Goal: Task Accomplishment & Management: Manage account settings

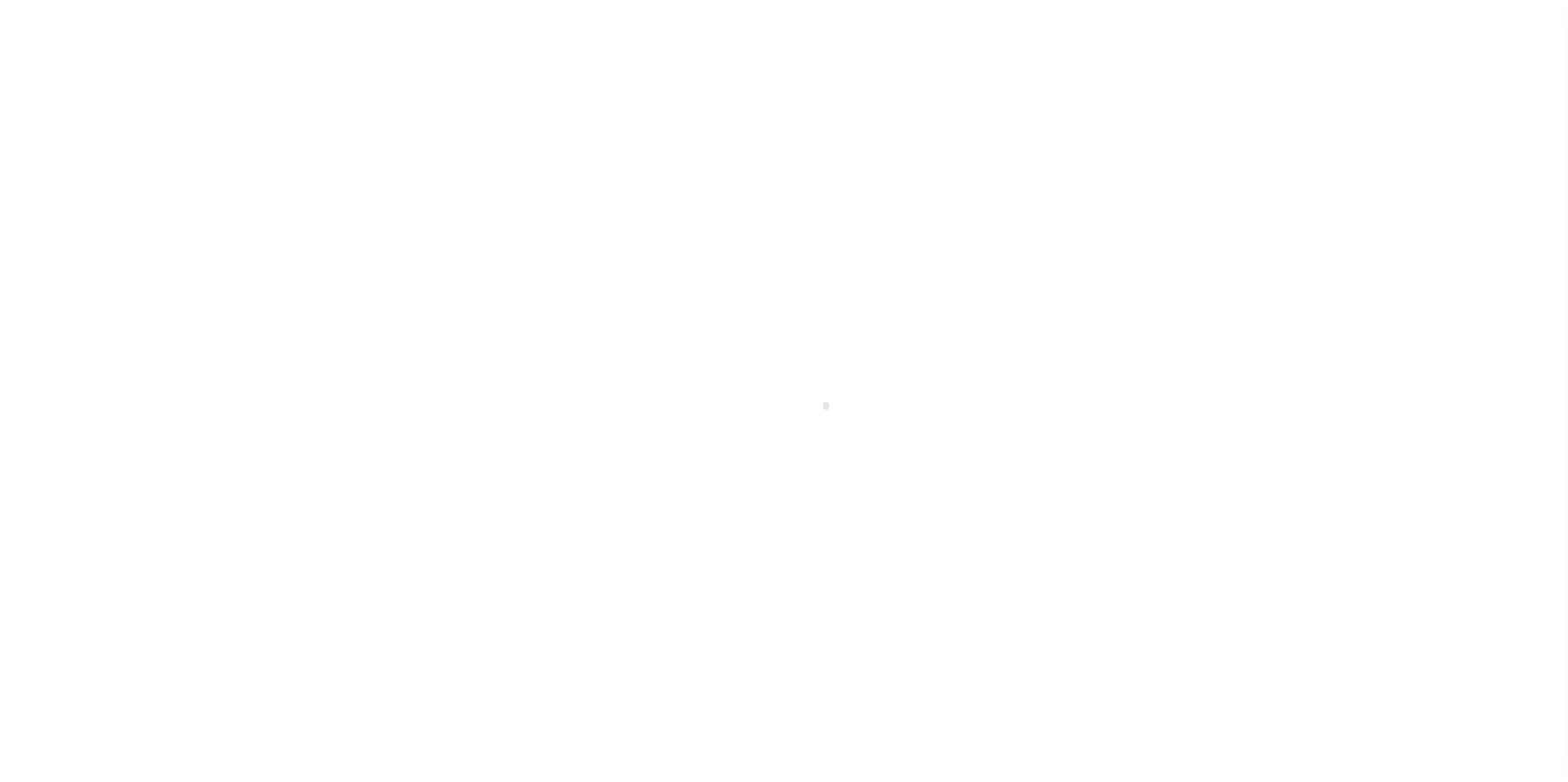
scroll to position [62, 0]
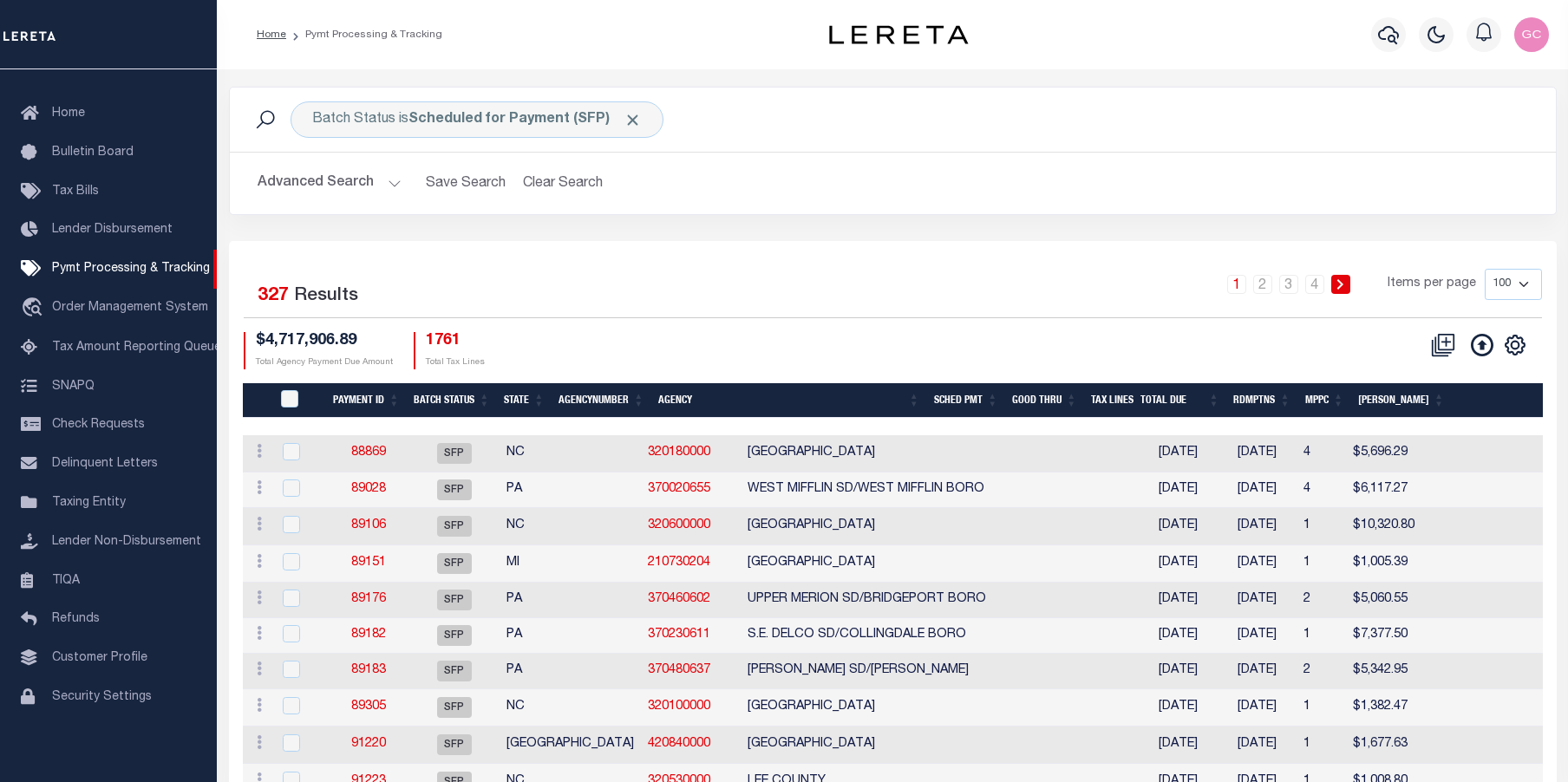
click at [1525, 282] on select "100 200 500 1000" at bounding box center [1513, 284] width 57 height 32
select select "1000"
click at [1485, 269] on select "100 200 500 1000" at bounding box center [1513, 284] width 57 height 32
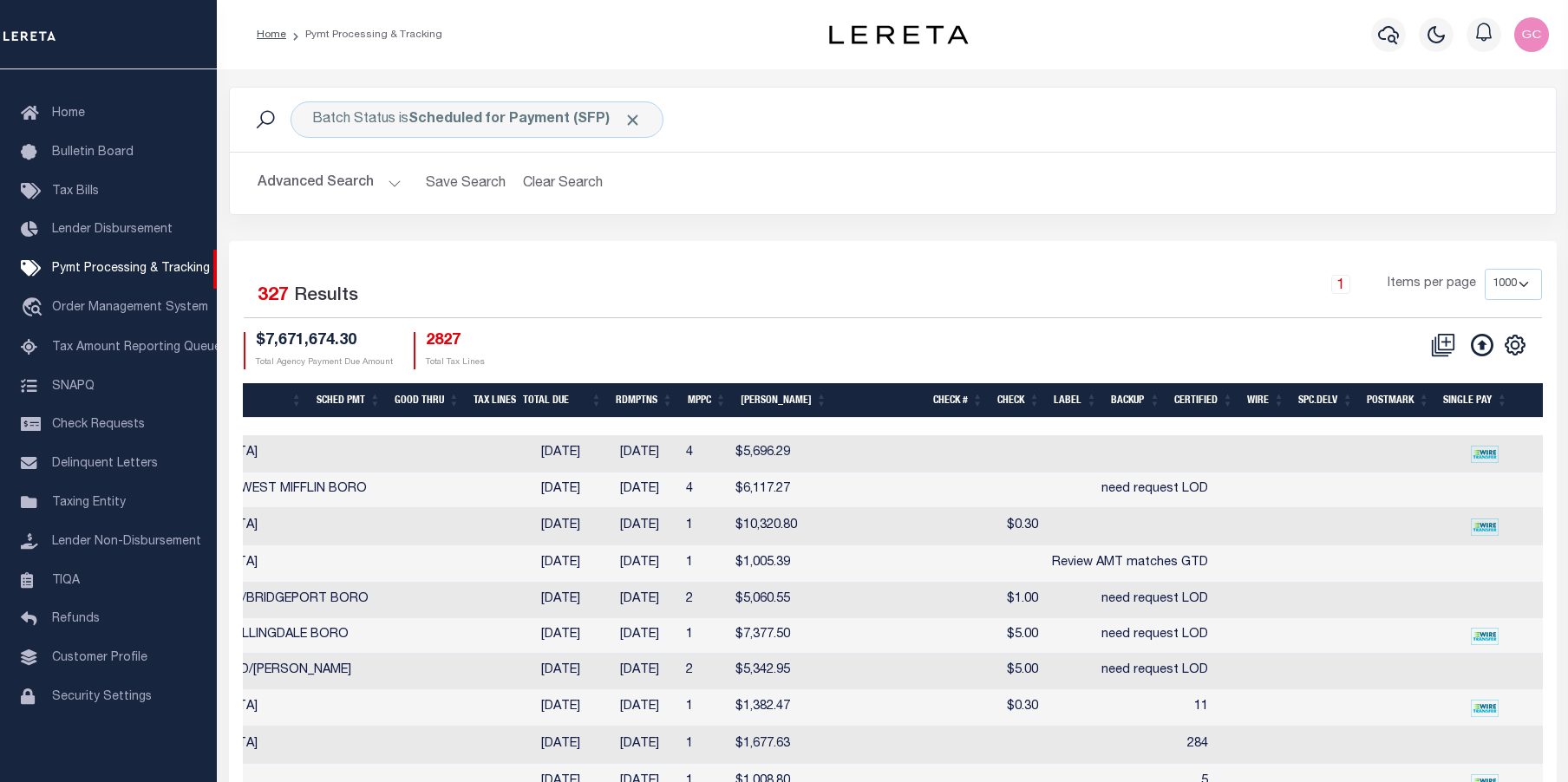
scroll to position [0, 1168]
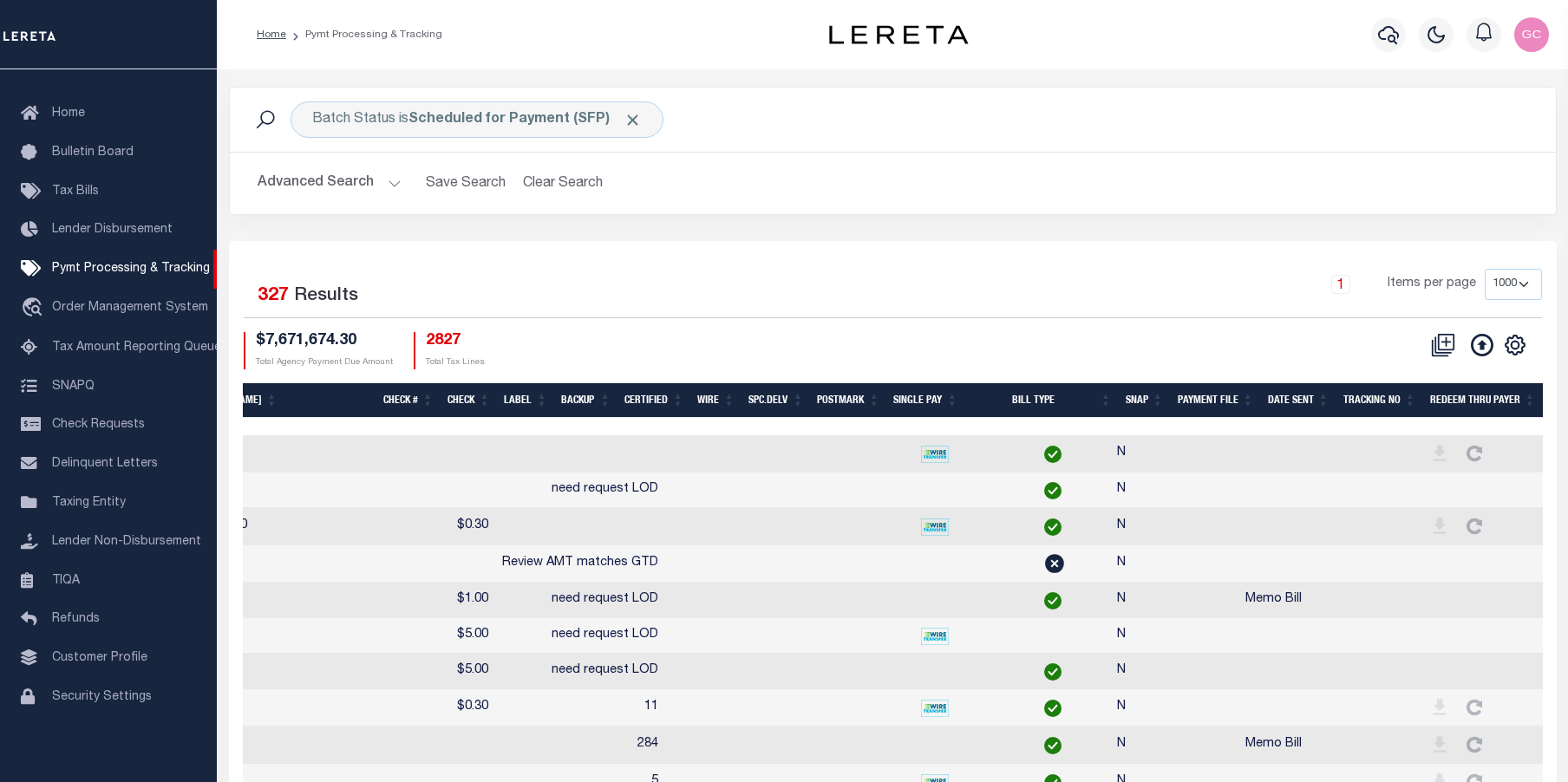
click at [1142, 392] on th "SNAP" at bounding box center [1144, 401] width 52 height 35
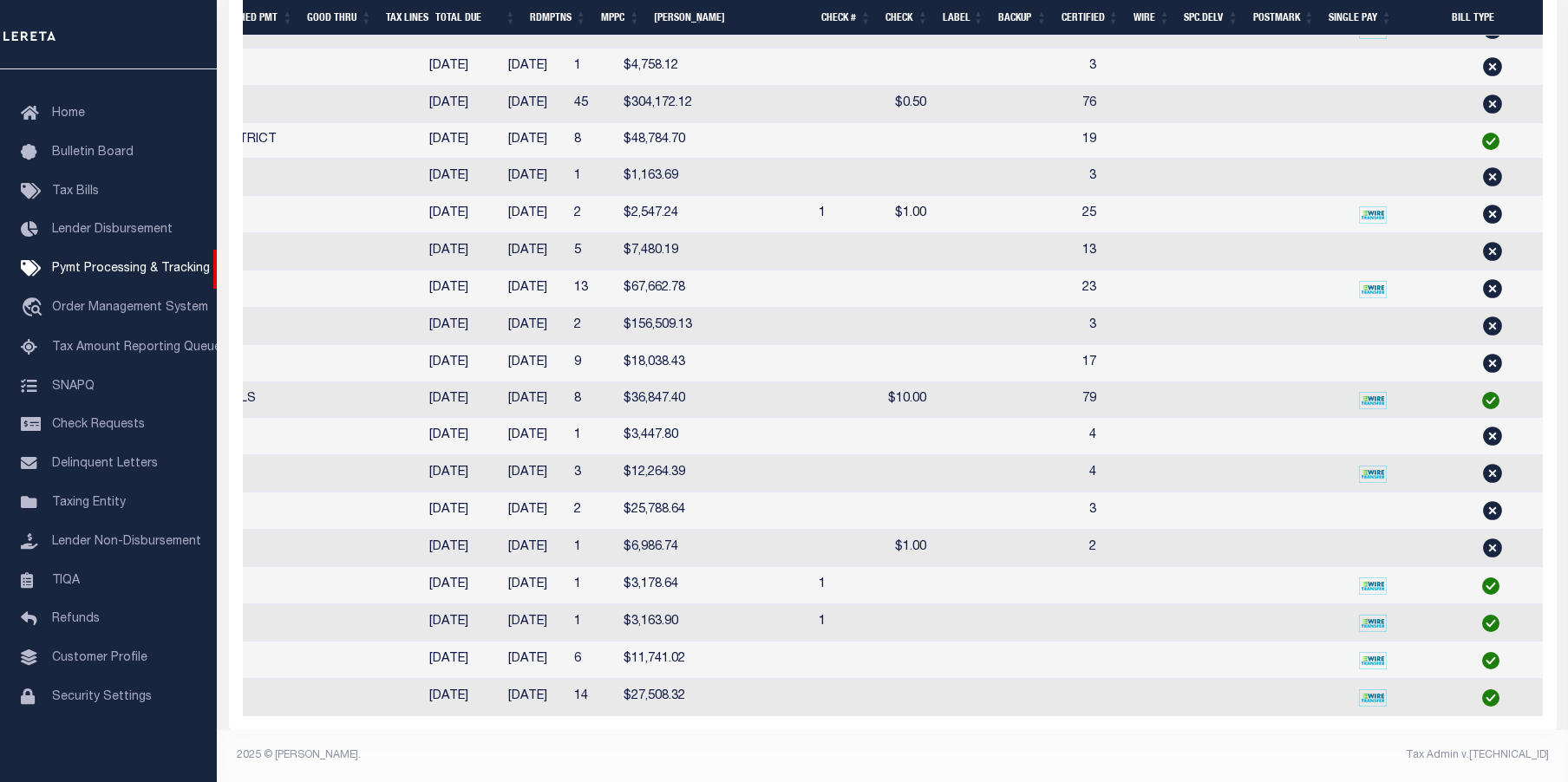
scroll to position [0, 0]
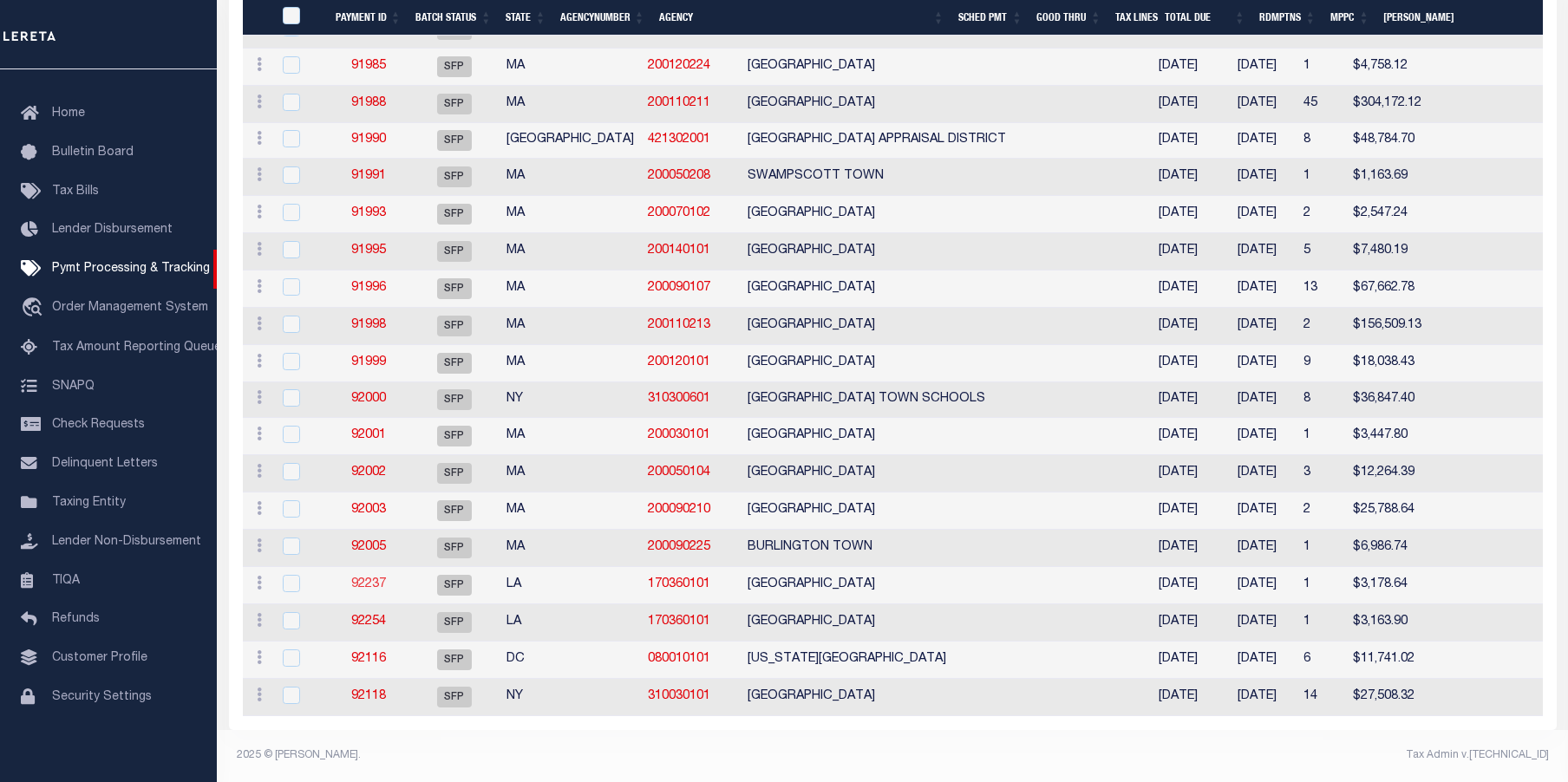
click at [372, 578] on link "92237" at bounding box center [368, 584] width 34 height 12
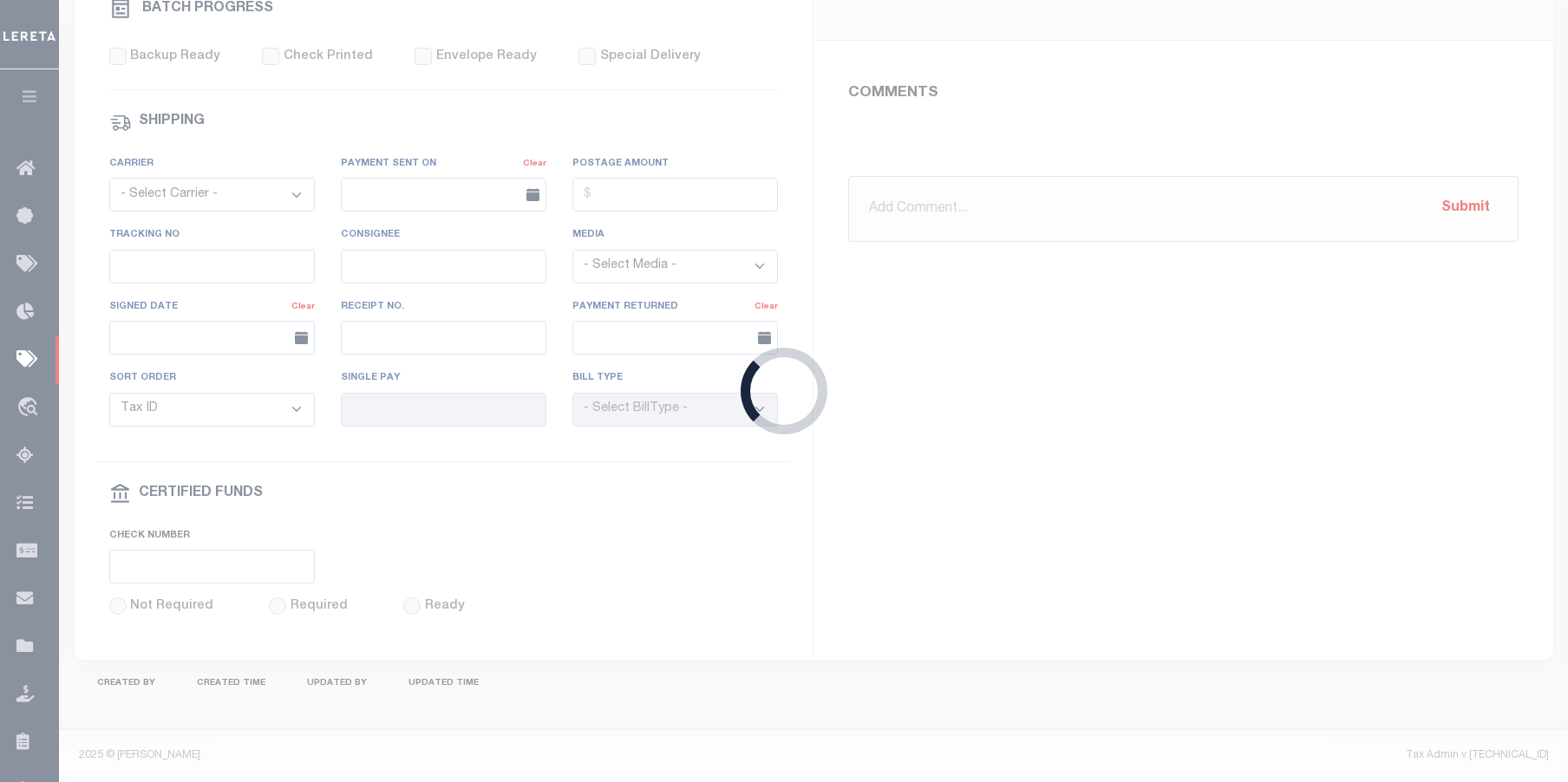
select select "SFP"
type input "02/20/2024"
type input "Gloria"
type input "1"
radio input "true"
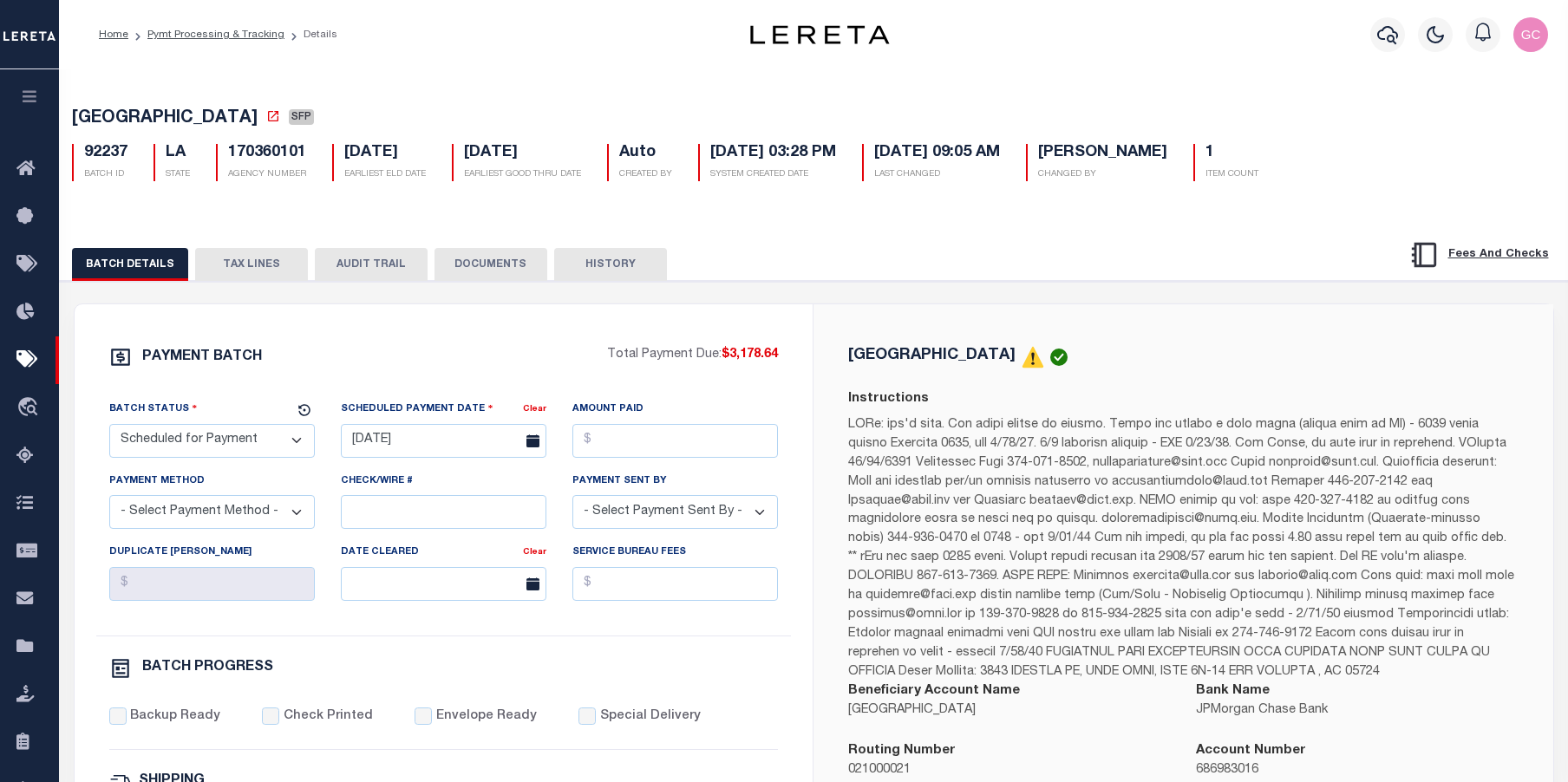
click at [268, 266] on button "TAX LINES" at bounding box center [252, 265] width 113 height 33
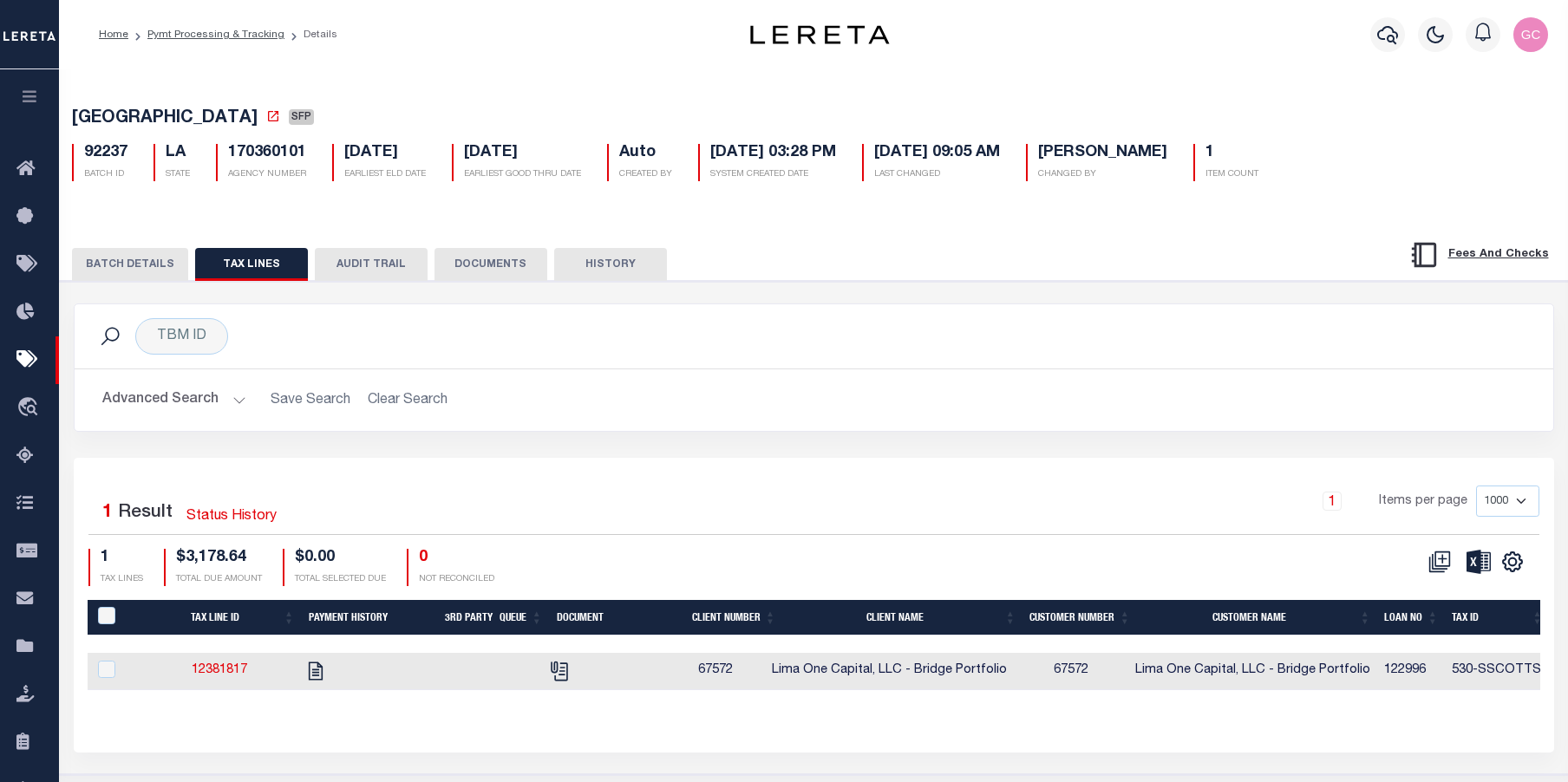
click at [138, 264] on button "BATCH DETAILS" at bounding box center [130, 265] width 116 height 33
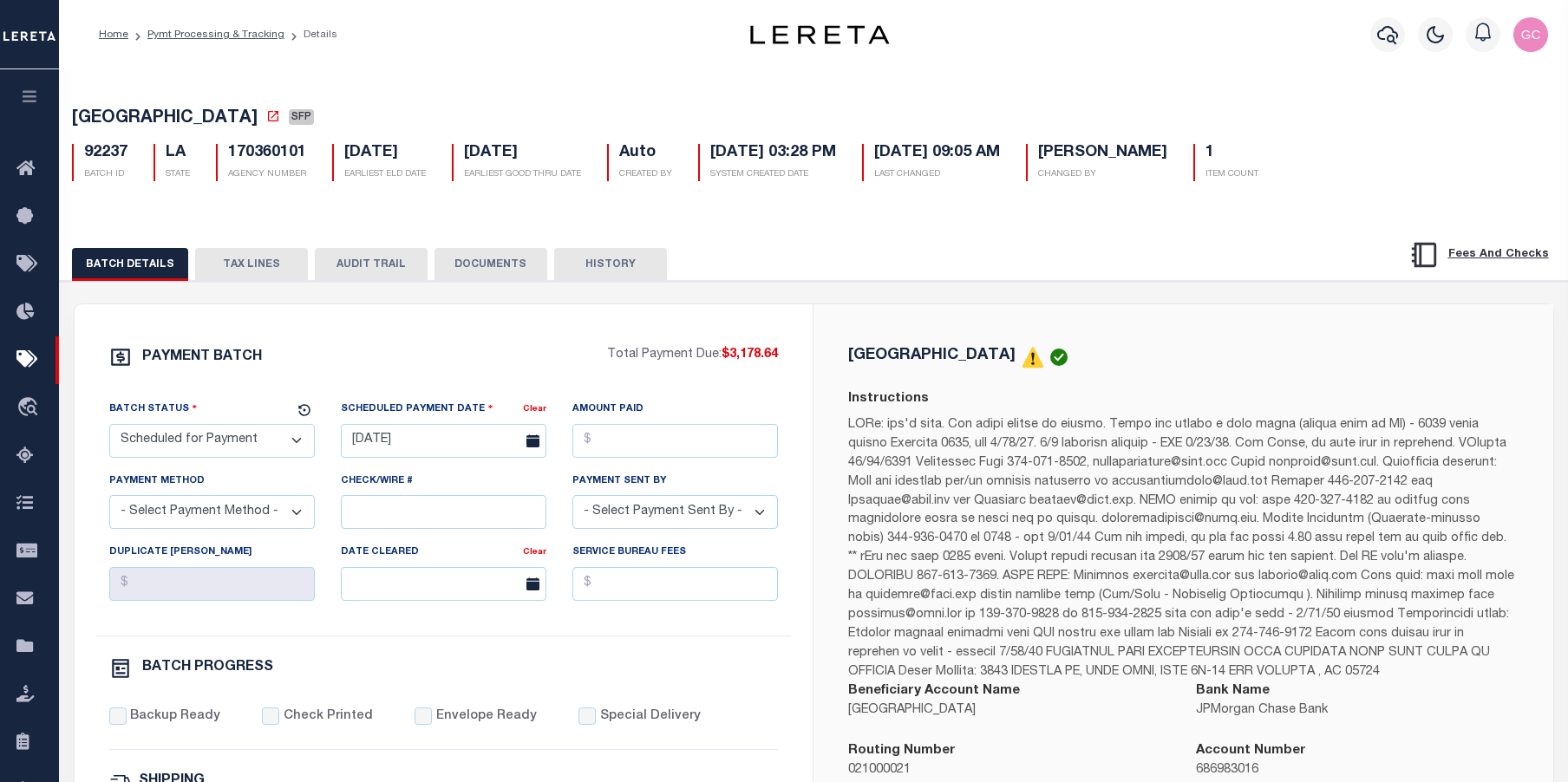
click at [270, 264] on button "TAX LINES" at bounding box center [252, 265] width 113 height 33
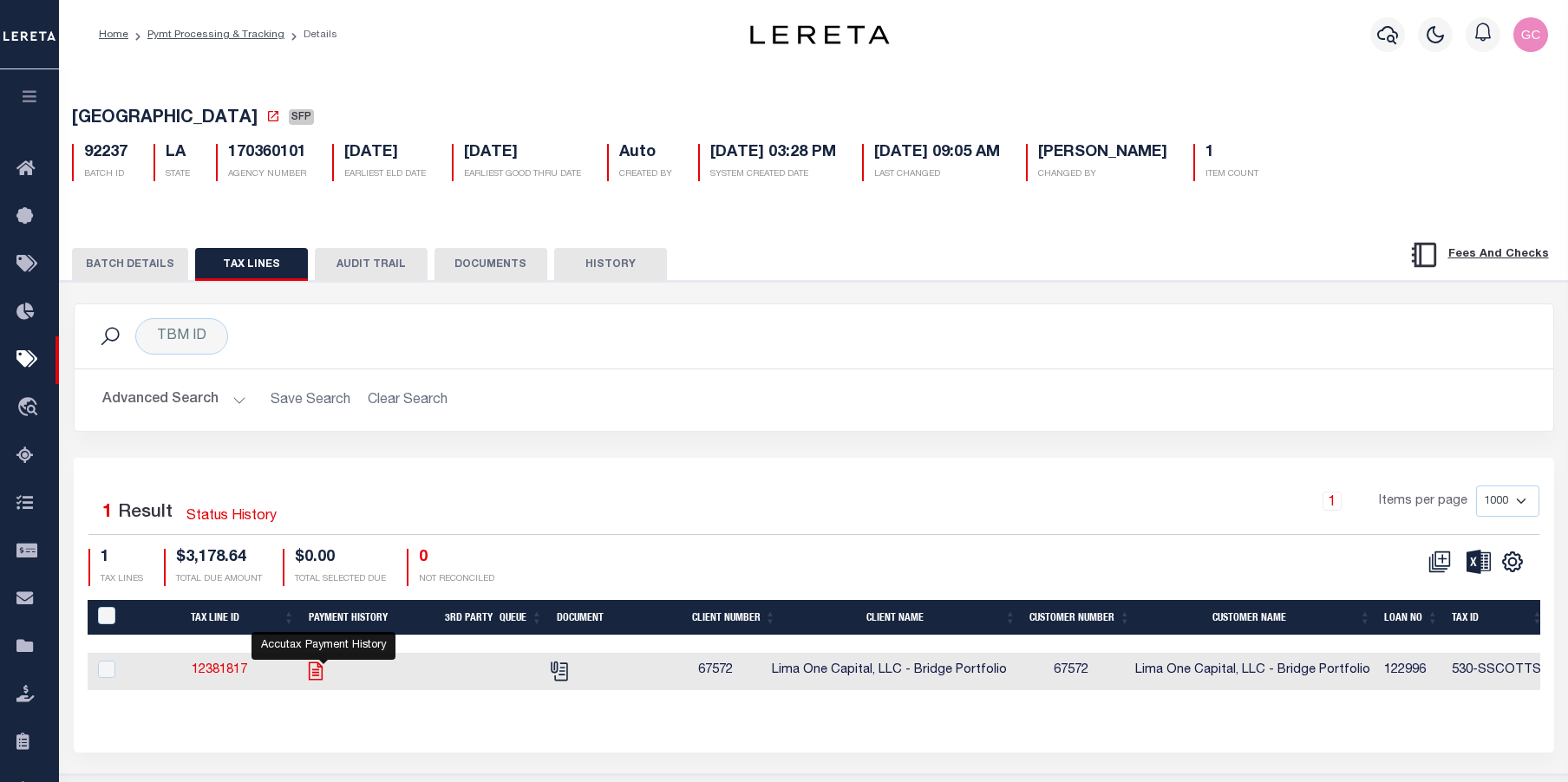
click at [326, 678] on icon "" at bounding box center [316, 671] width 22 height 22
checkbox input "true"
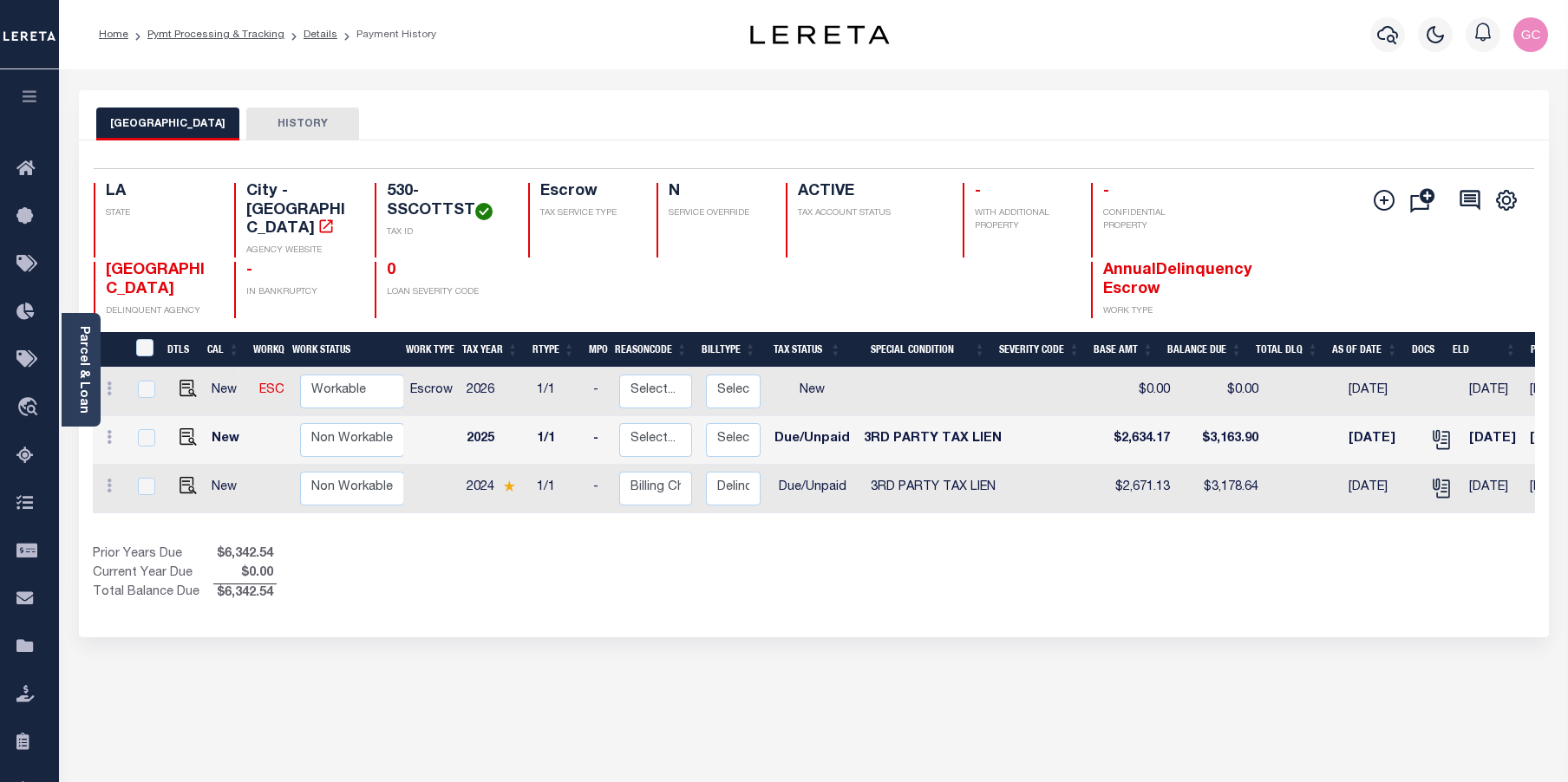
drag, startPoint x: 737, startPoint y: 527, endPoint x: 942, endPoint y: 543, distance: 205.6
click at [942, 543] on div "DTLS CAL WorkQ Work Status Work Type Tax Year RType MPO ReasonCode BillType Tax…" at bounding box center [814, 467] width 1443 height 271
click at [186, 437] on img "" at bounding box center [188, 436] width 18 height 18
checkbox input "true"
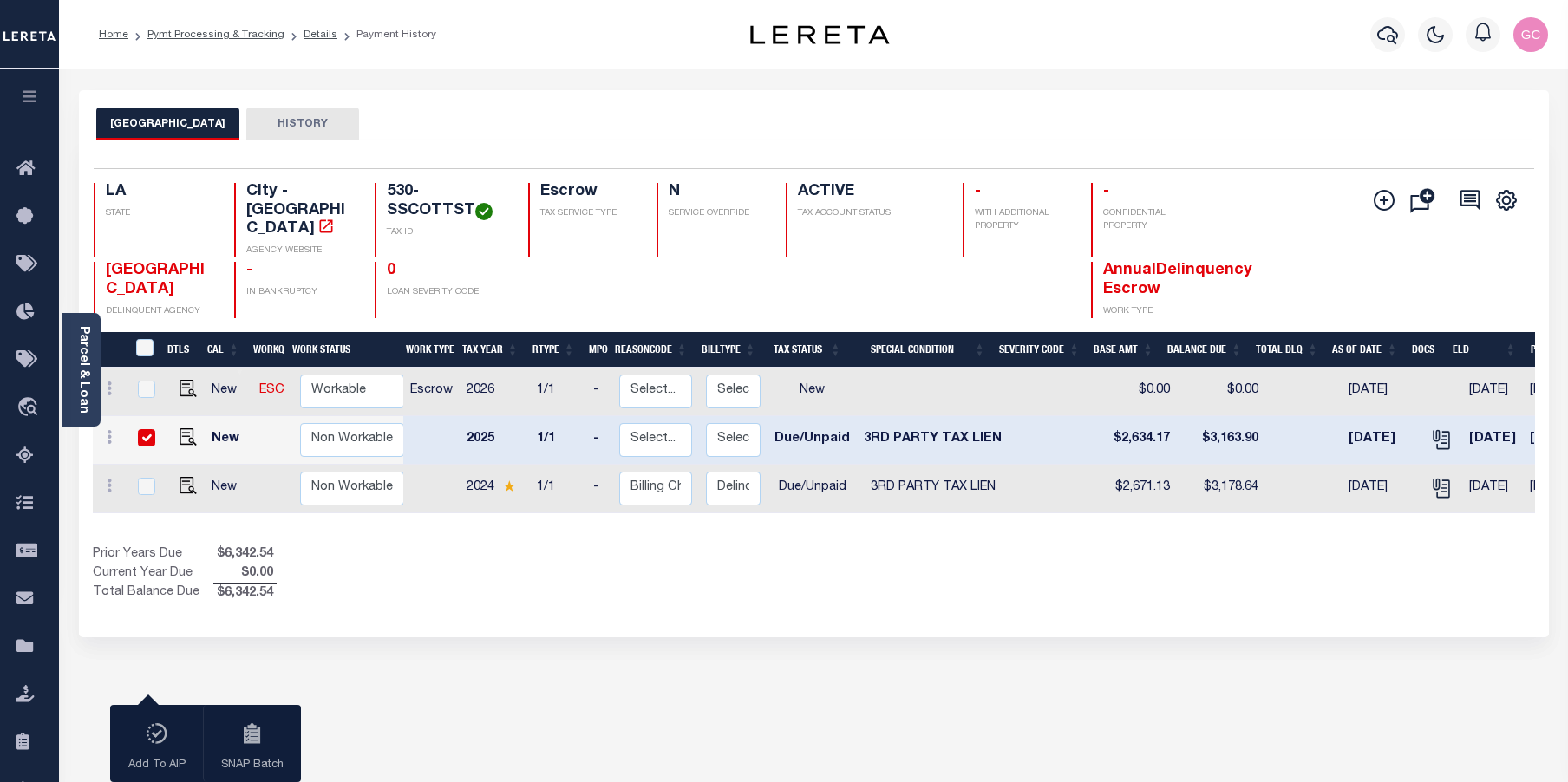
click at [148, 440] on input "checkbox" at bounding box center [146, 437] width 18 height 18
checkbox input "false"
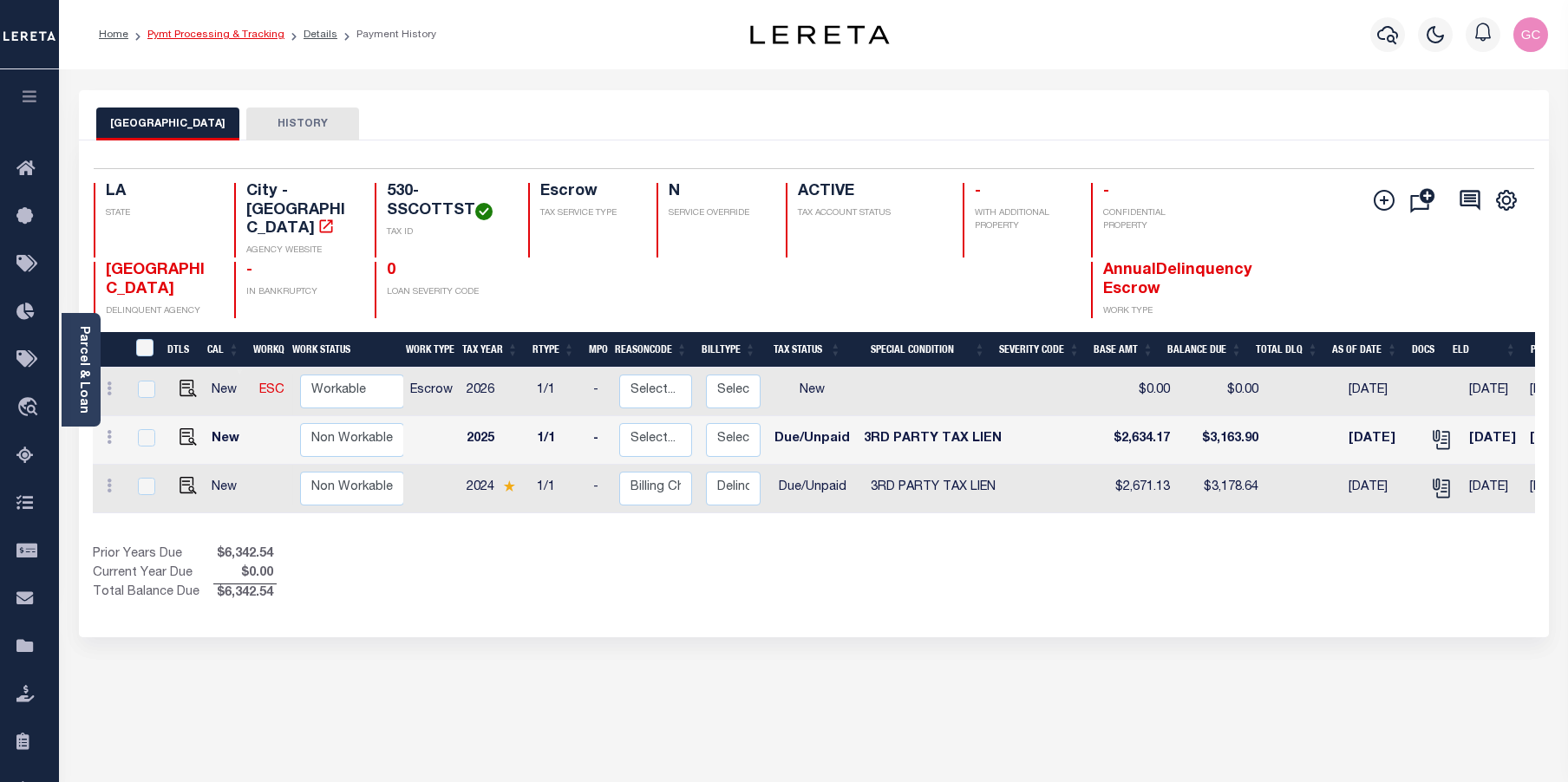
click at [263, 36] on link "Pymt Processing & Tracking" at bounding box center [216, 34] width 137 height 10
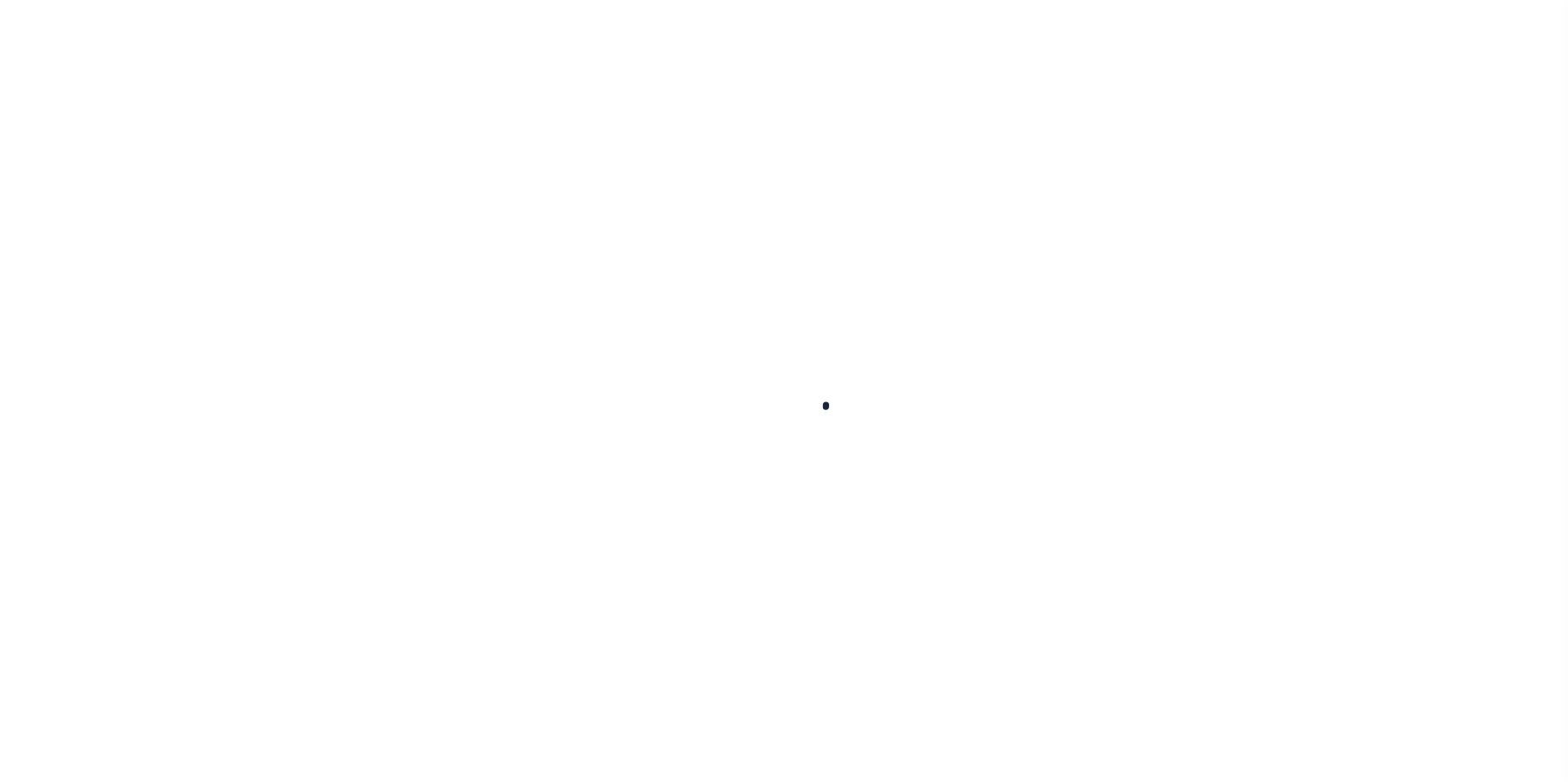
checkbox input "false"
type textarea "[DATE]- verified with [PERSON_NAME] at the city tax office that the property is…"
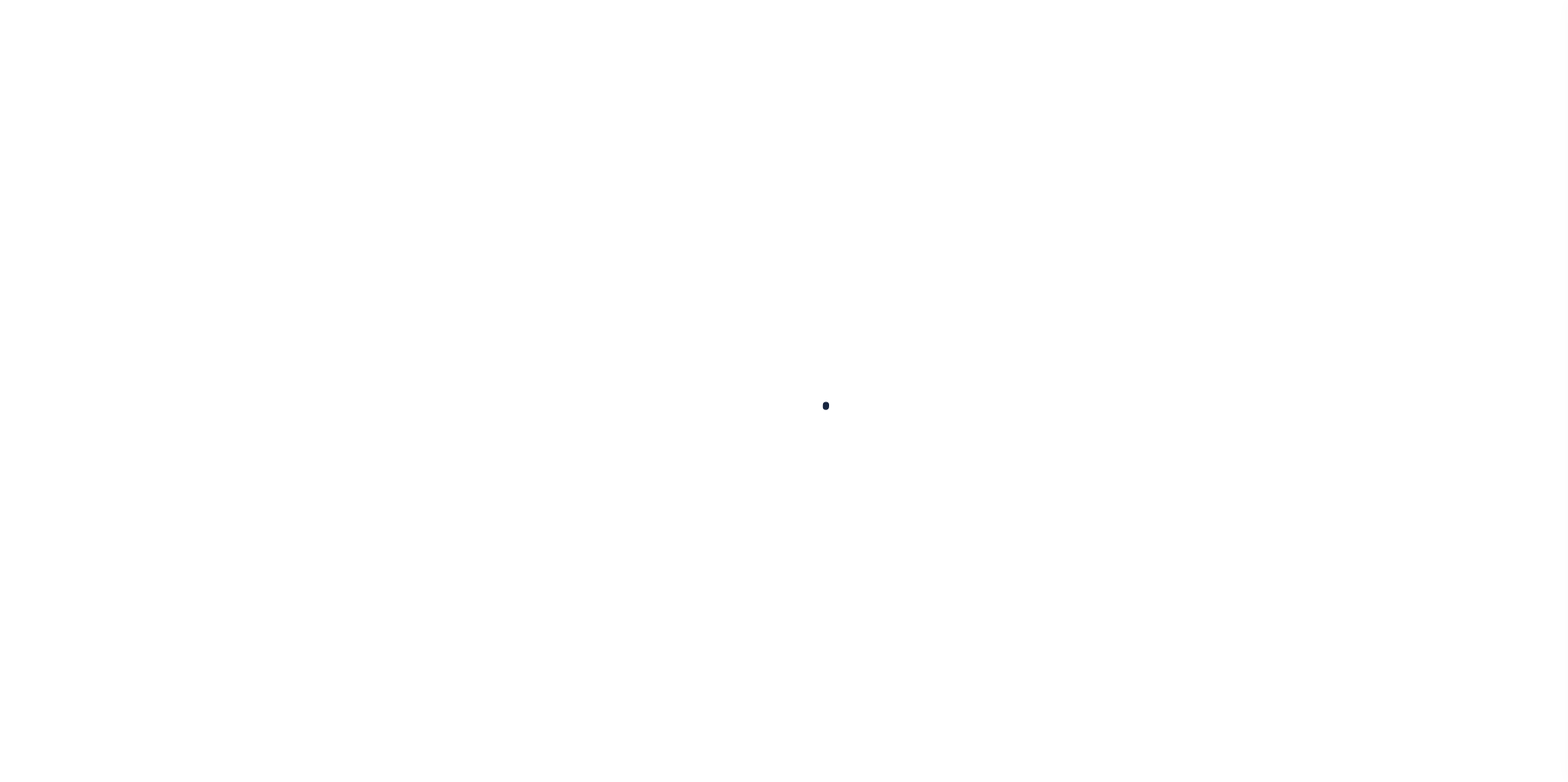
type input "[DATE]"
select select "DUE"
select select "20"
type input "0"
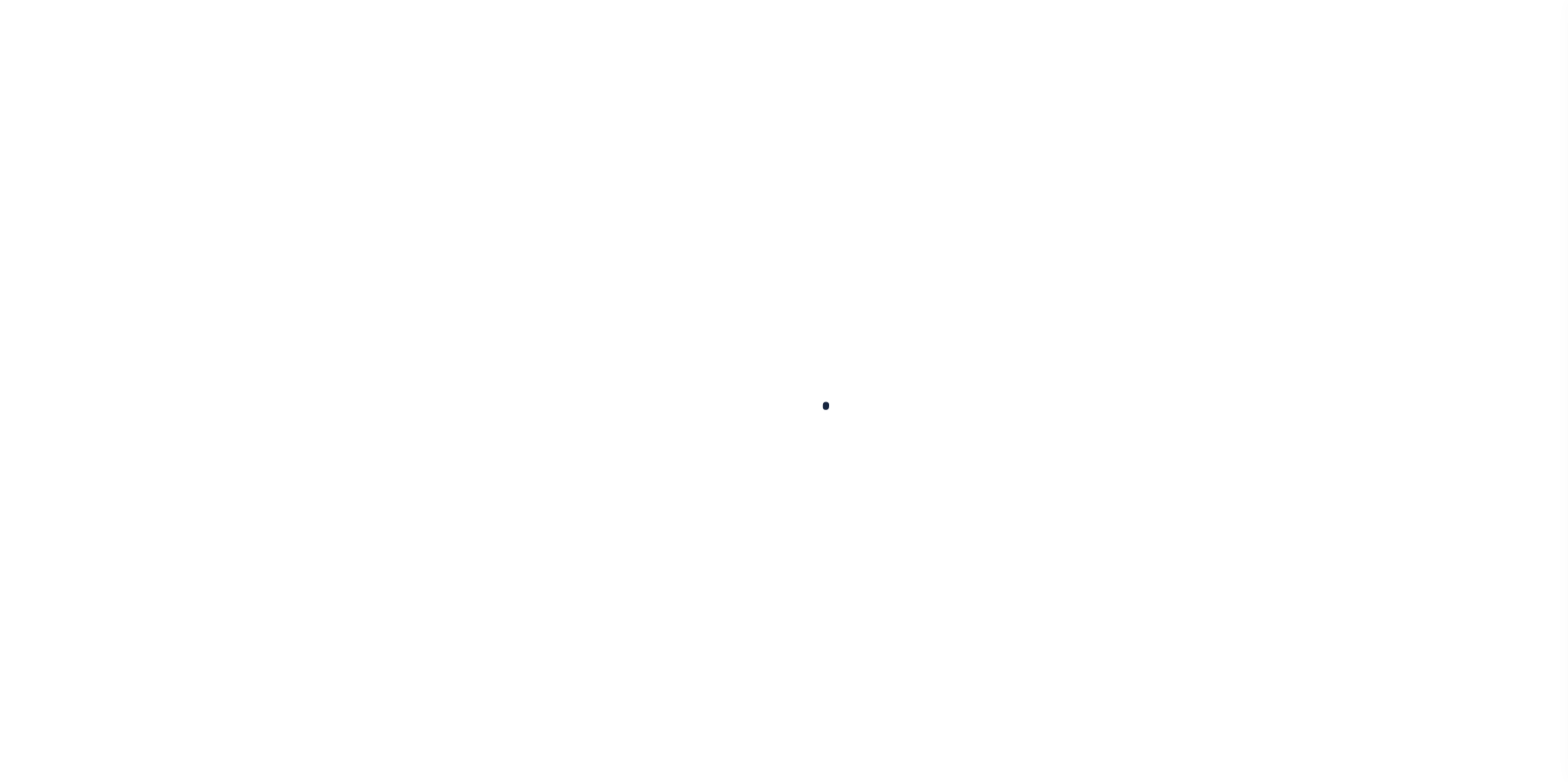
type input "$2,634.17"
type input "$529.73"
type input "$3,163.9"
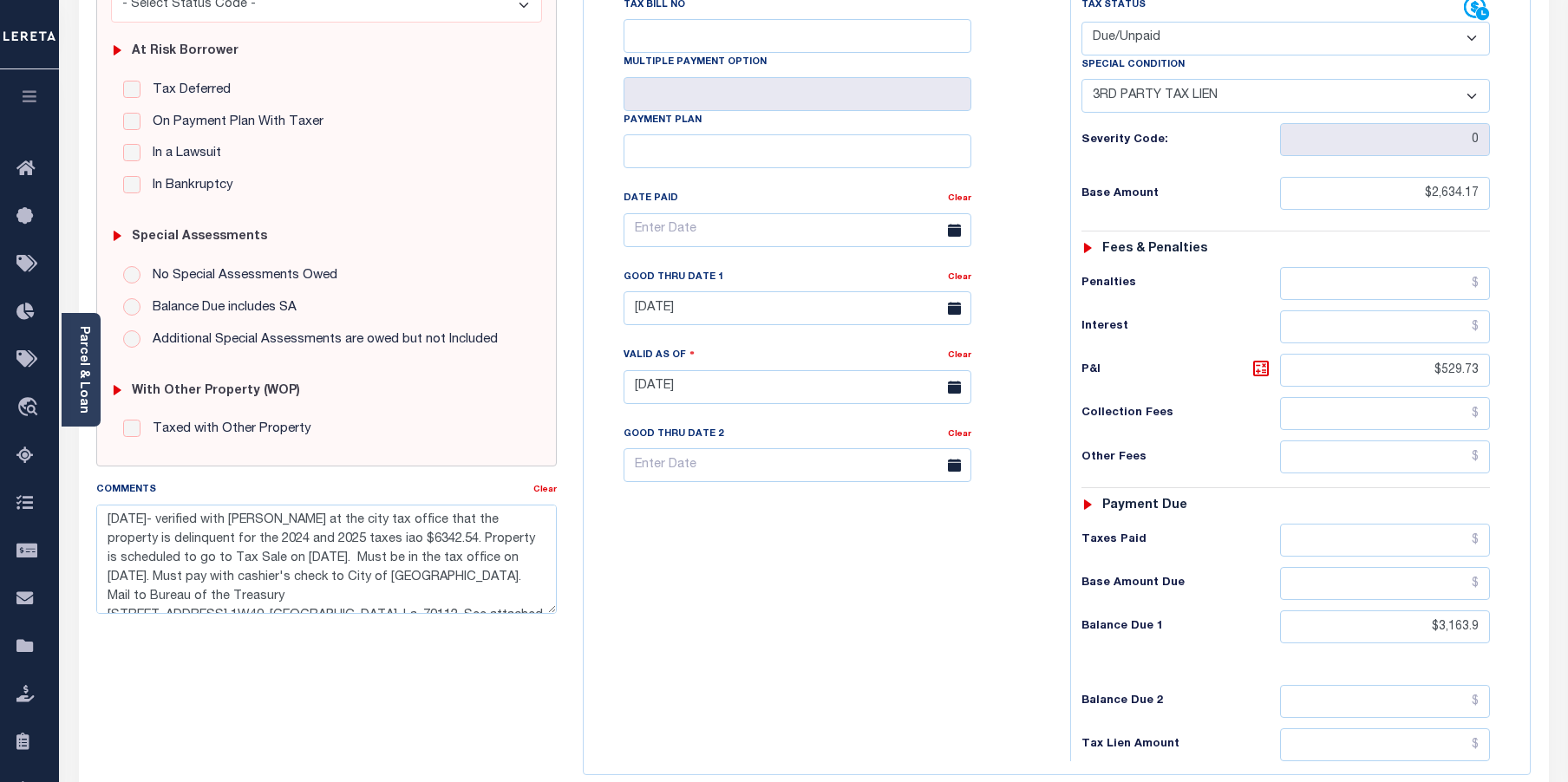
scroll to position [347, 0]
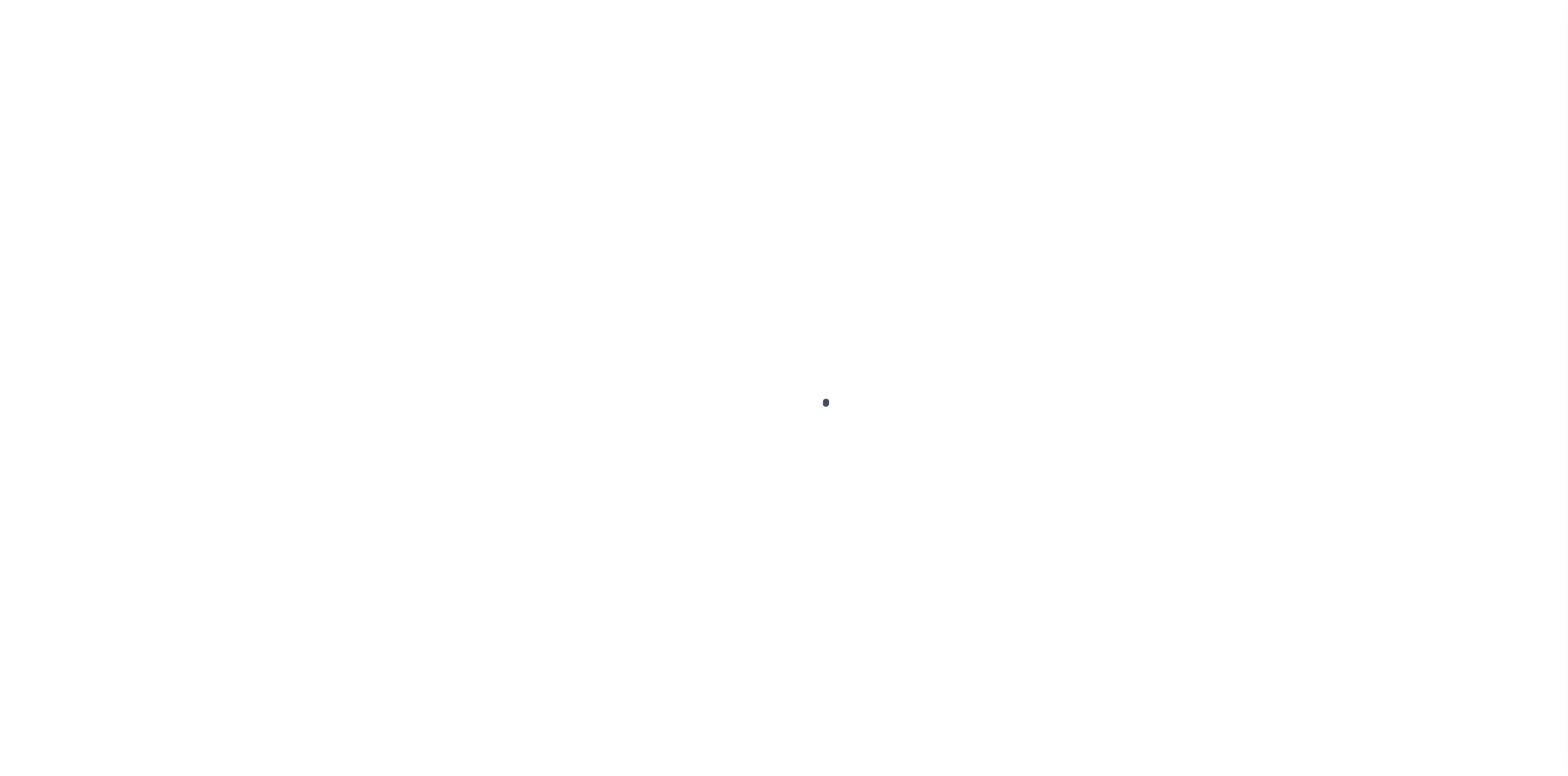
select select "1000"
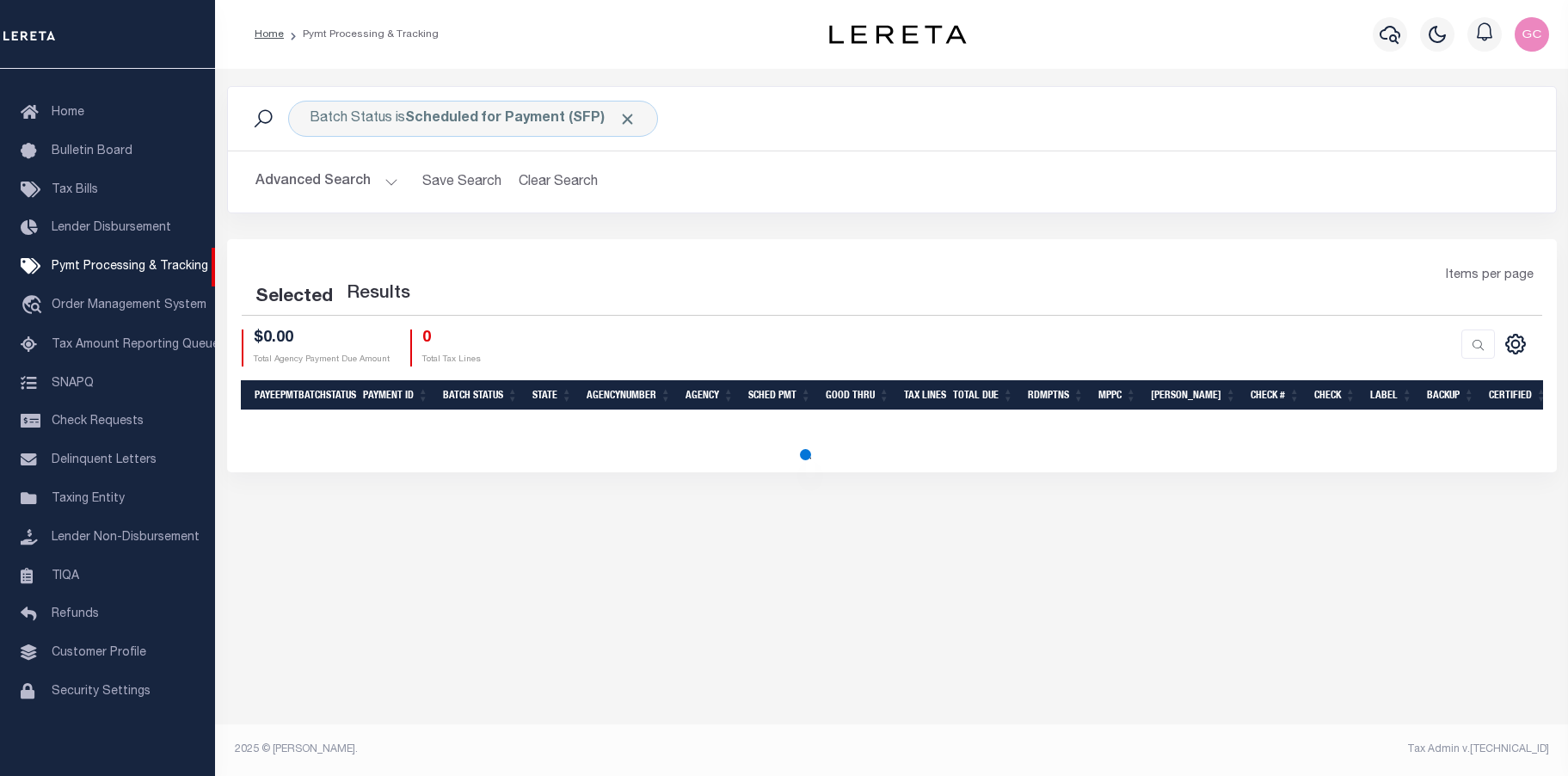
select select "1000"
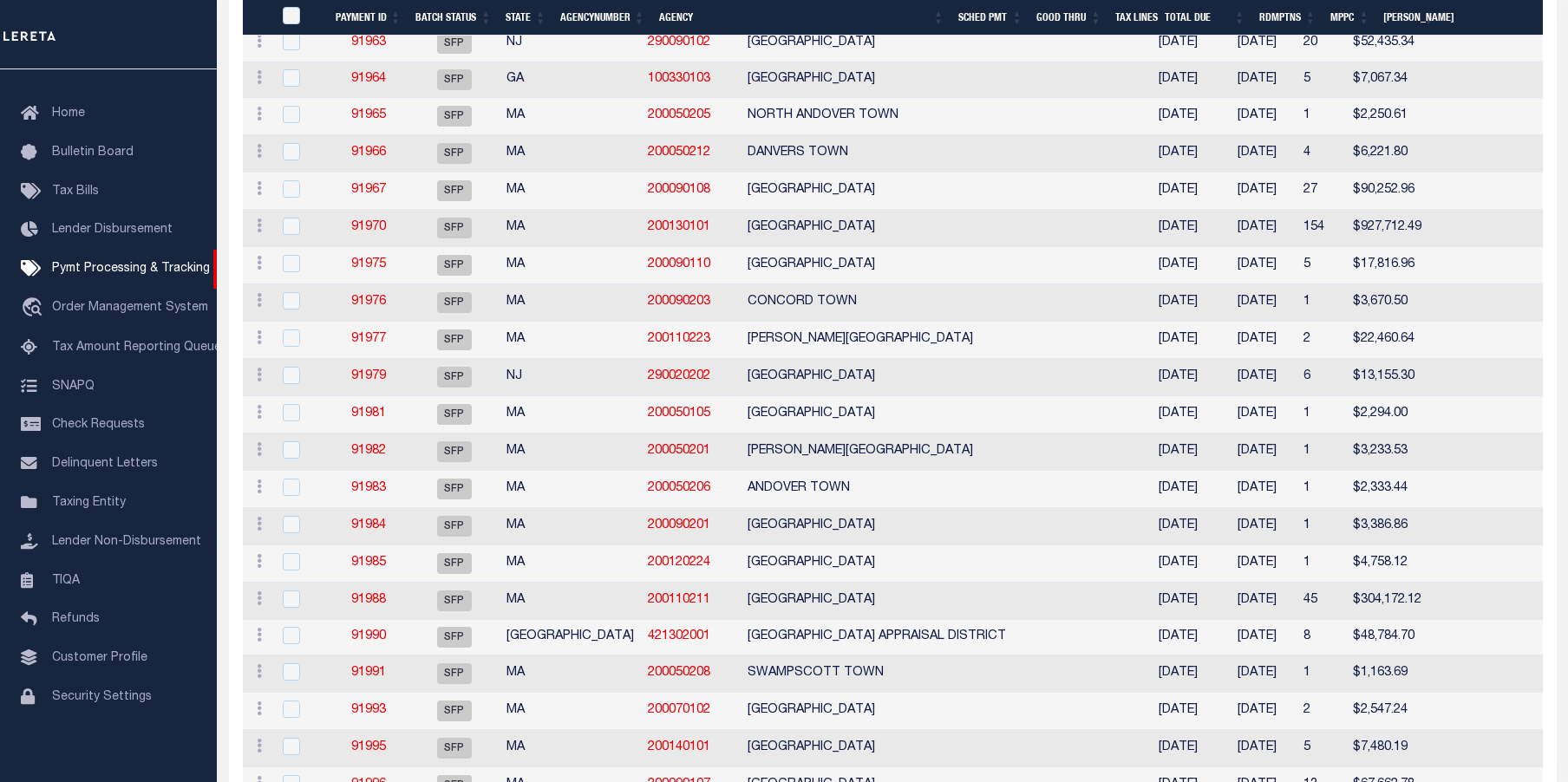
scroll to position [11911, 0]
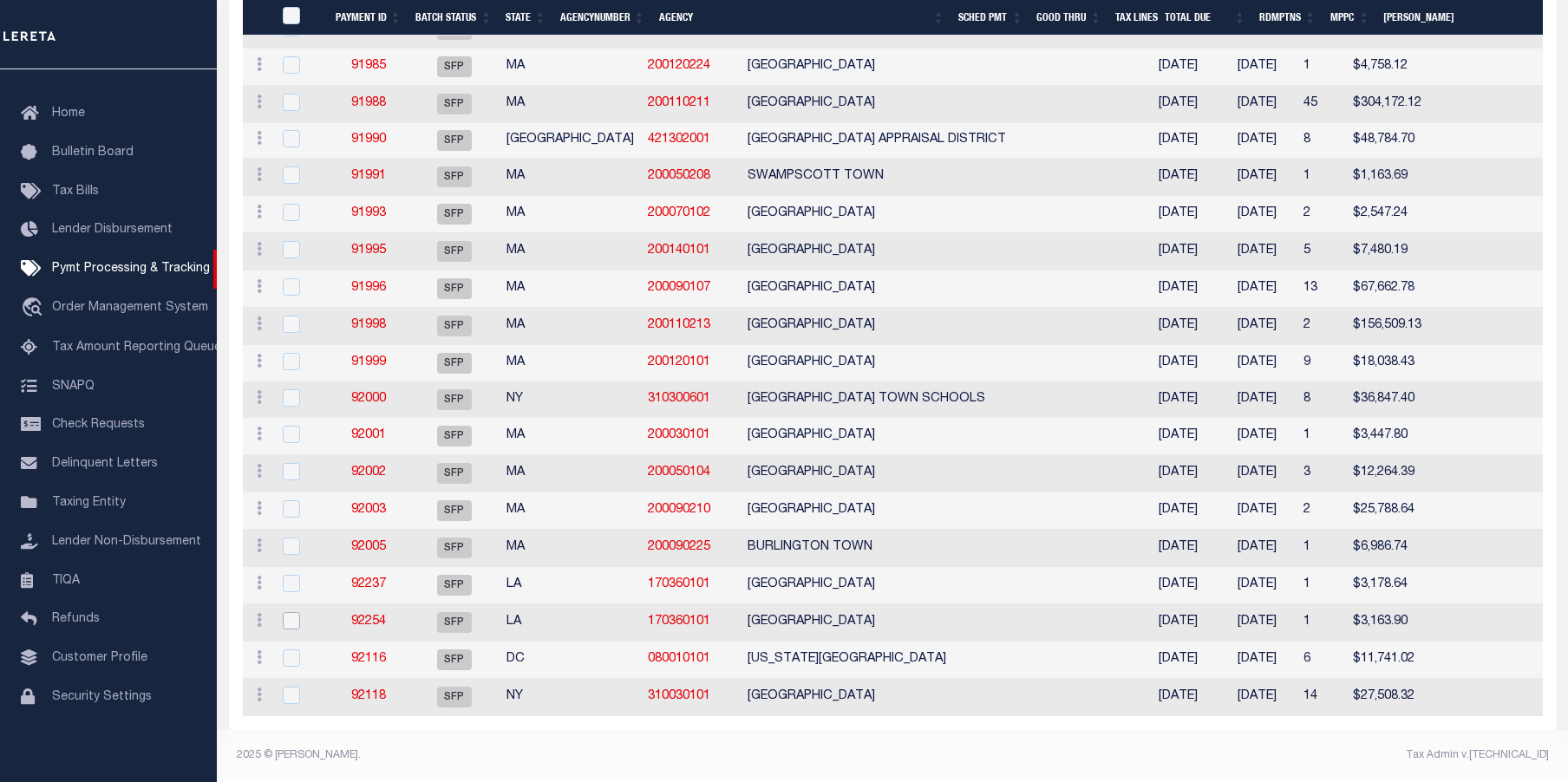
drag, startPoint x: 292, startPoint y: 612, endPoint x: 295, endPoint y: 587, distance: 25.2
click at [292, 612] on input "checkbox" at bounding box center [291, 621] width 18 height 18
checkbox input "true"
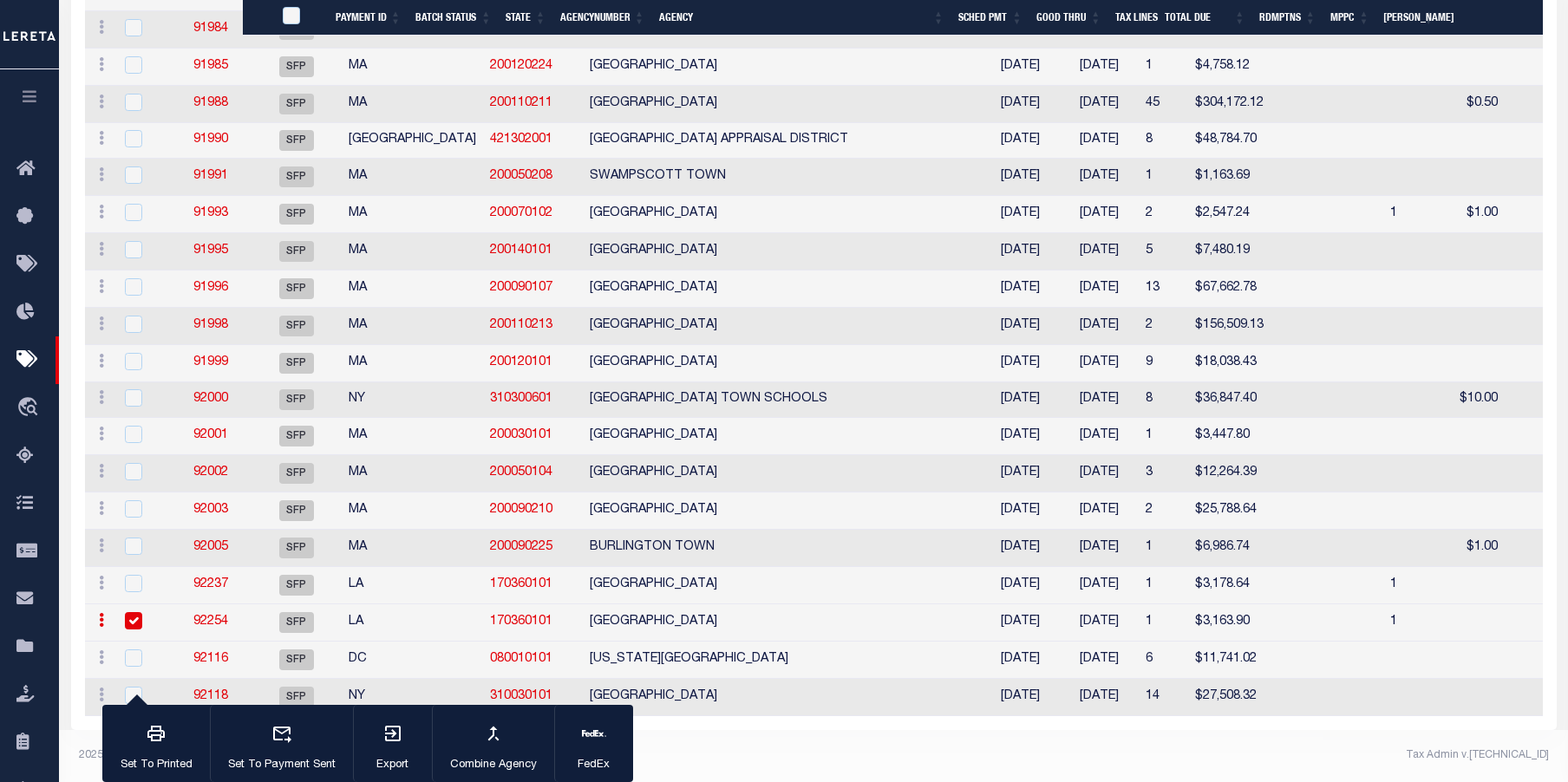
scroll to position [11908, 0]
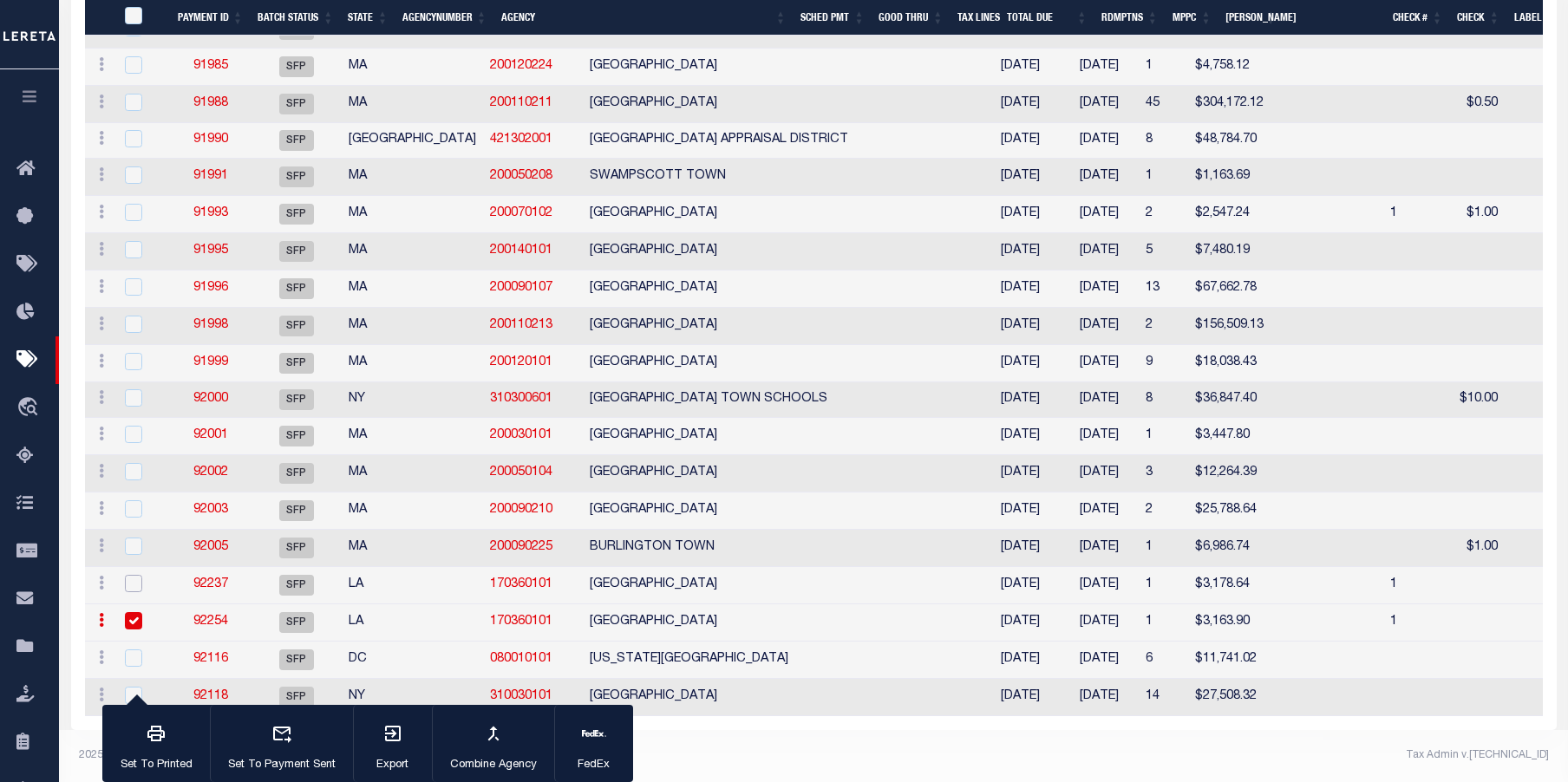
click at [136, 575] on input "checkbox" at bounding box center [133, 584] width 18 height 18
checkbox input "true"
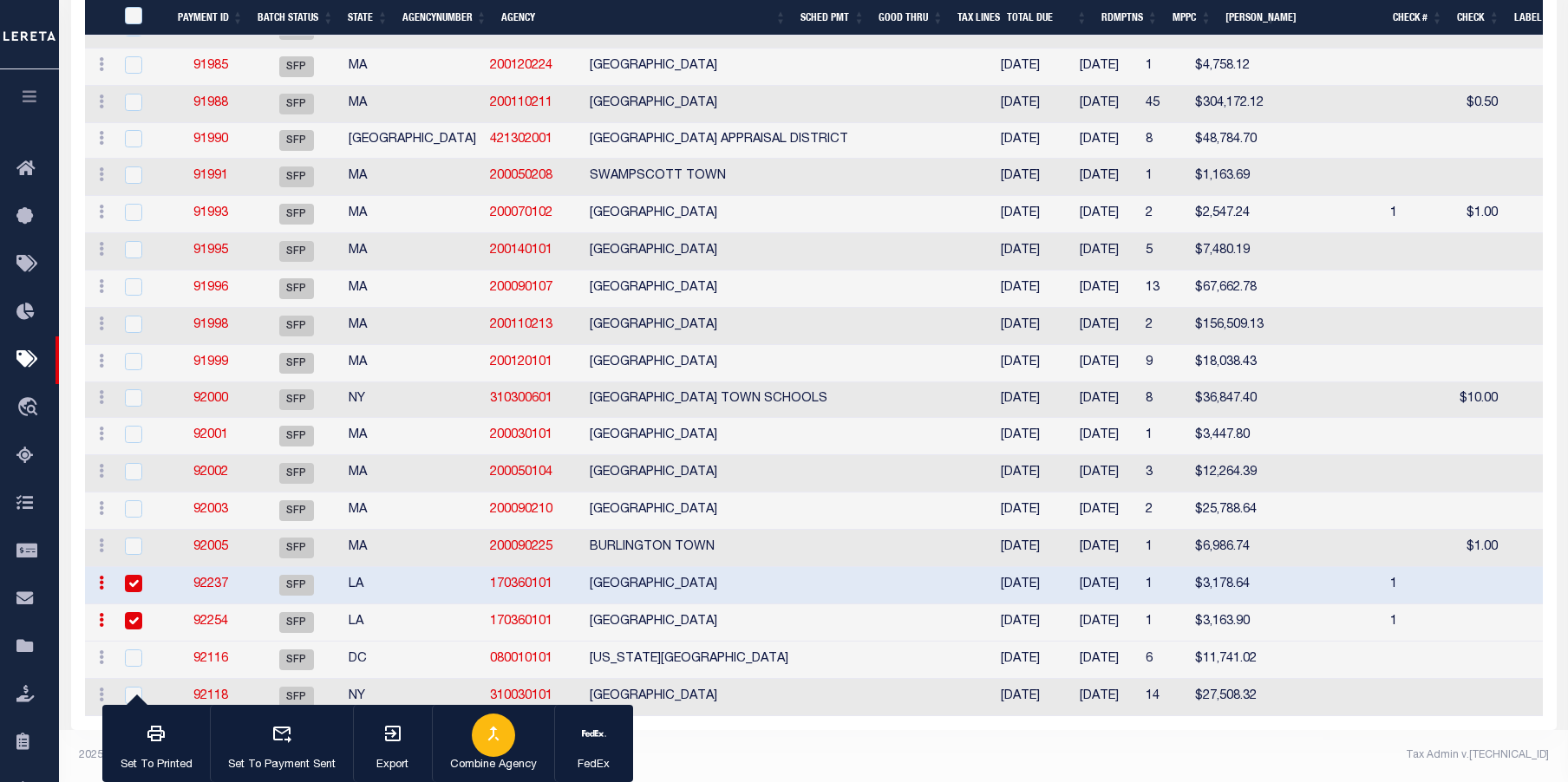
click at [510, 737] on div "button" at bounding box center [493, 735] width 44 height 44
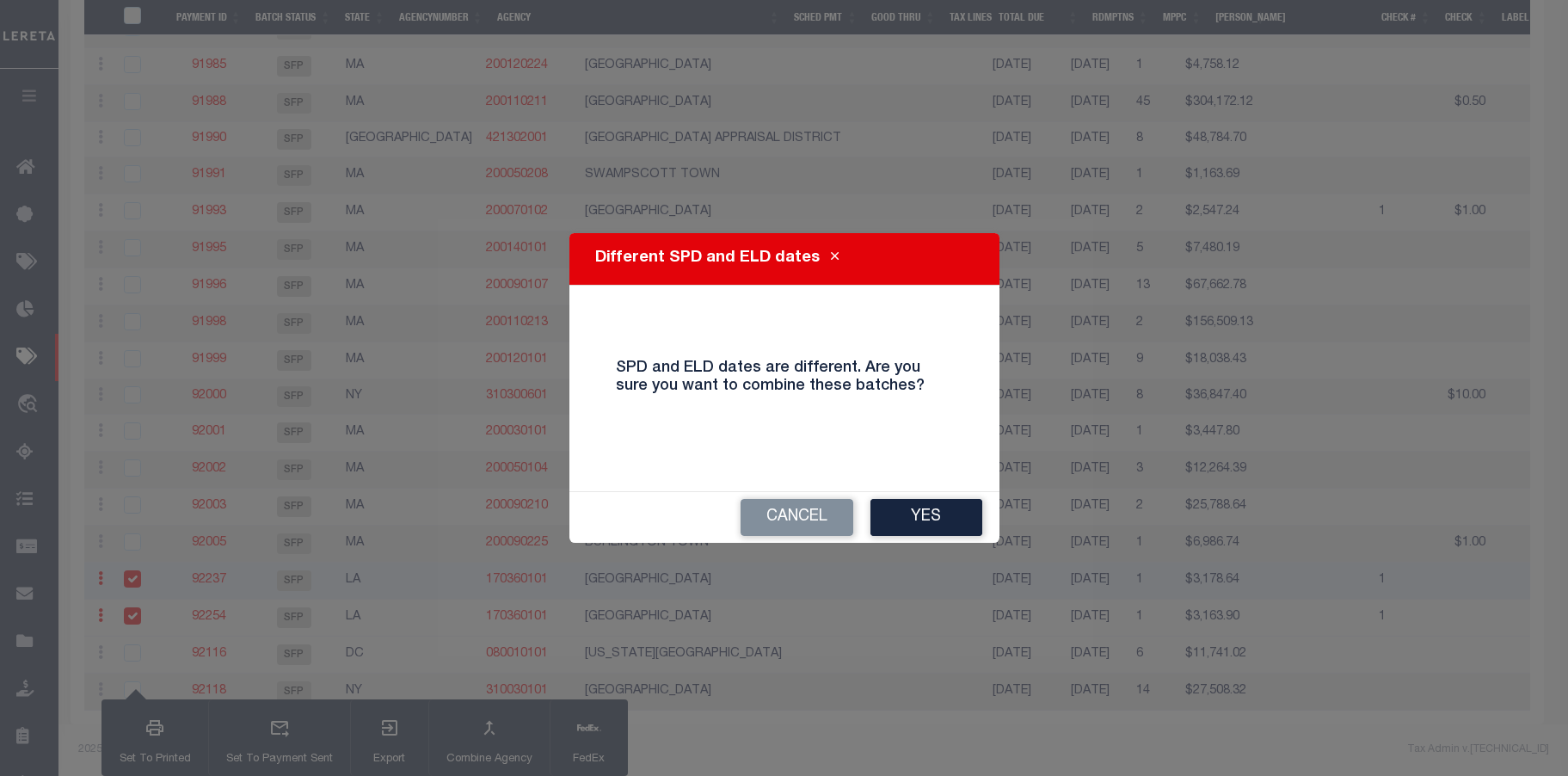
click at [941, 520] on button "Yes" at bounding box center [926, 518] width 112 height 37
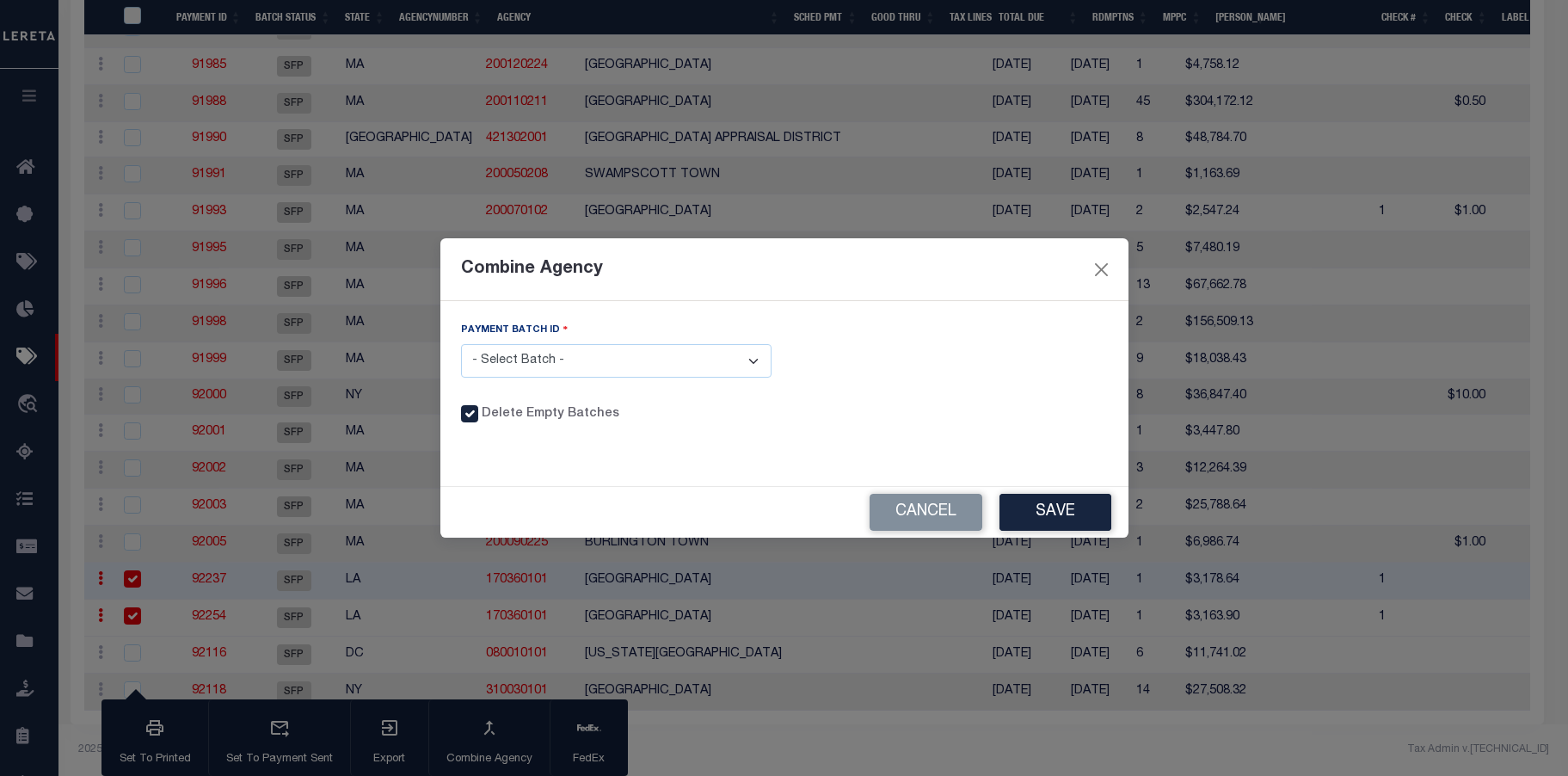
click at [756, 359] on select "- Select Batch - 92237 92254" at bounding box center [617, 360] width 311 height 34
select select "92237"
click at [461, 344] on select "- Select Batch - 92237 92254" at bounding box center [617, 360] width 311 height 34
click at [1067, 515] on button "Save" at bounding box center [1056, 512] width 112 height 37
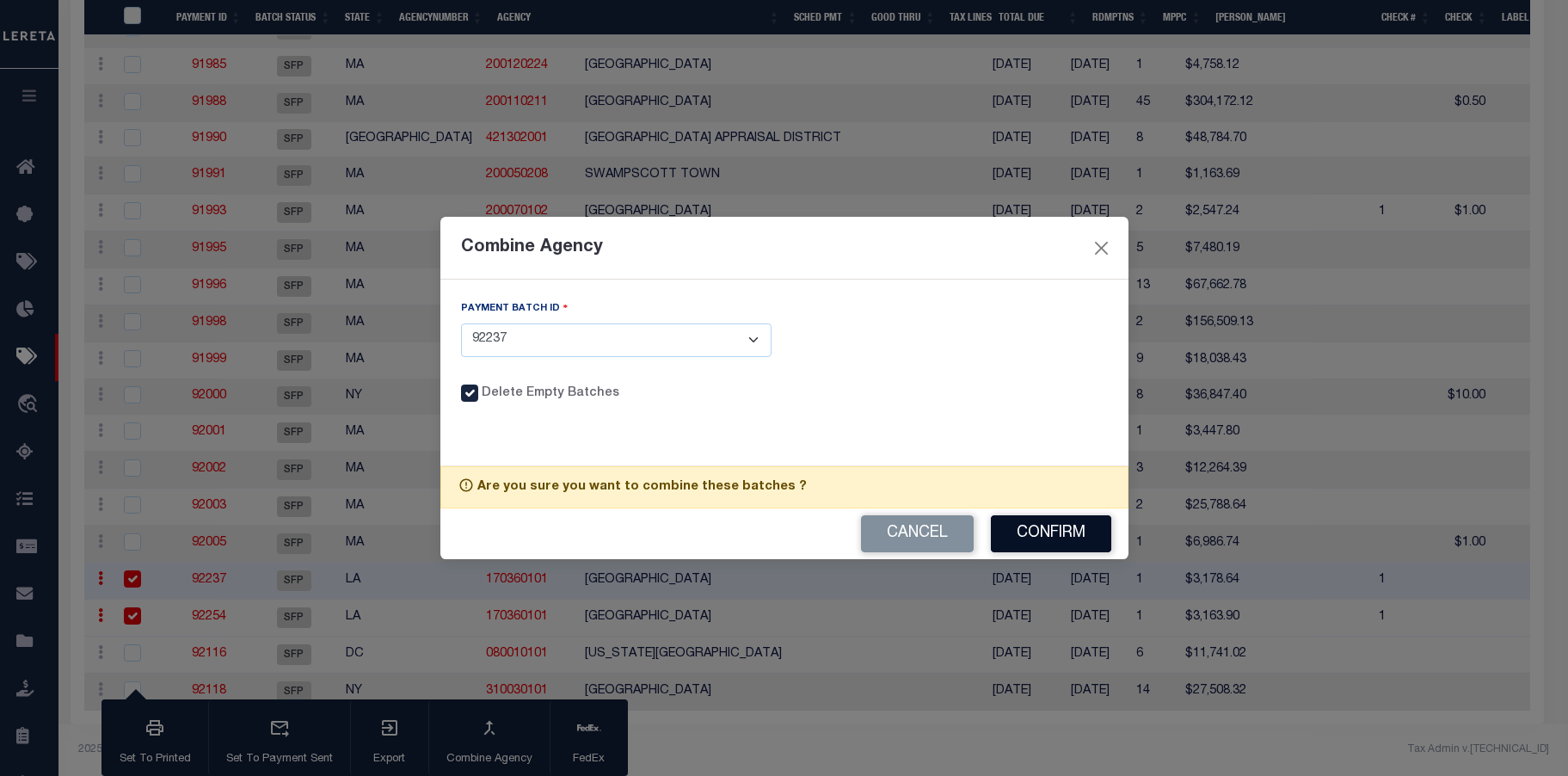
click at [1057, 531] on button "Confirm" at bounding box center [1051, 534] width 120 height 37
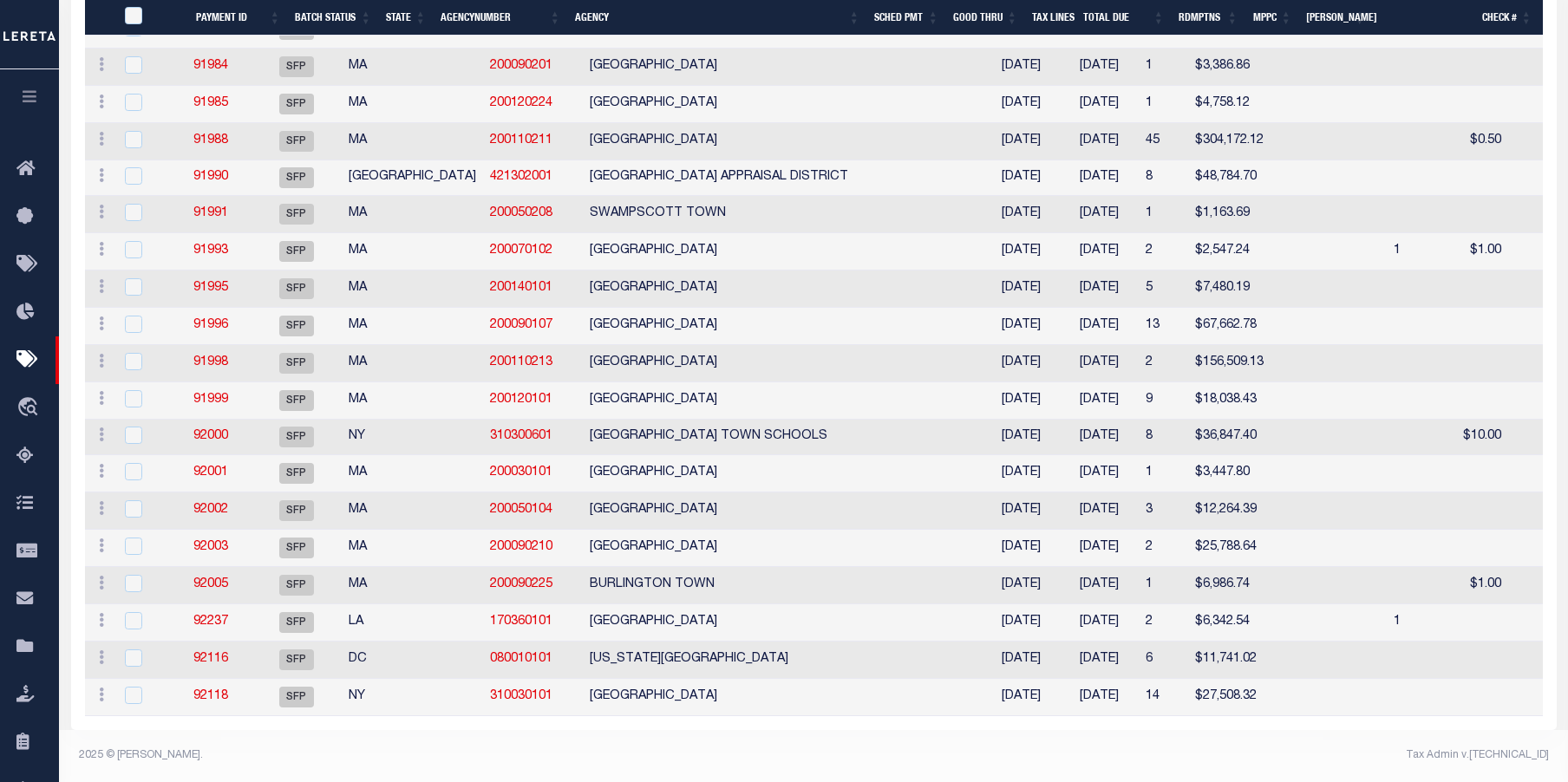
scroll to position [11873, 0]
click at [228, 616] on link "92237" at bounding box center [210, 622] width 34 height 12
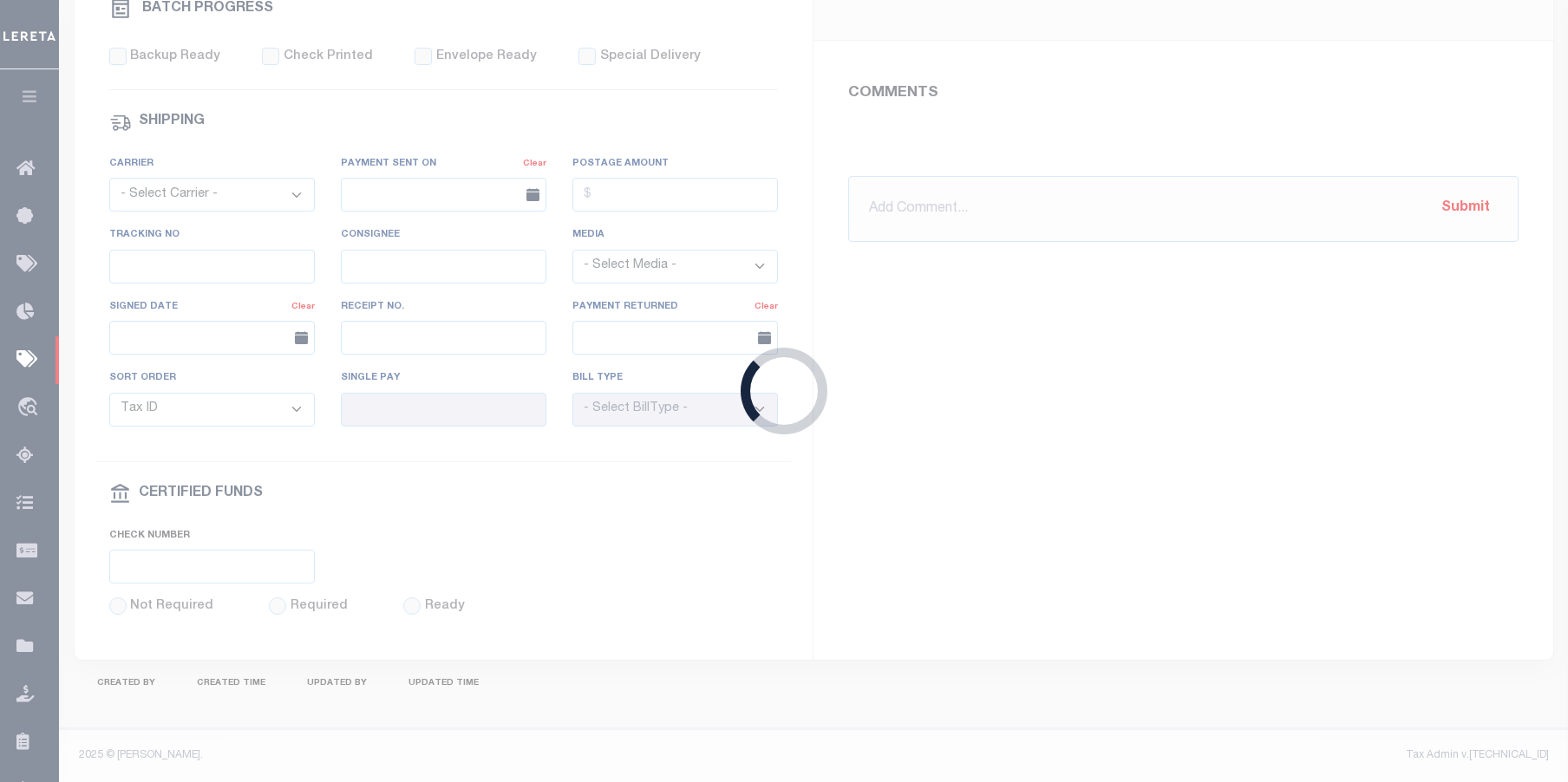
select select "SFP"
type input "02/20/2024"
type input "Gloria"
type input "1"
radio input "true"
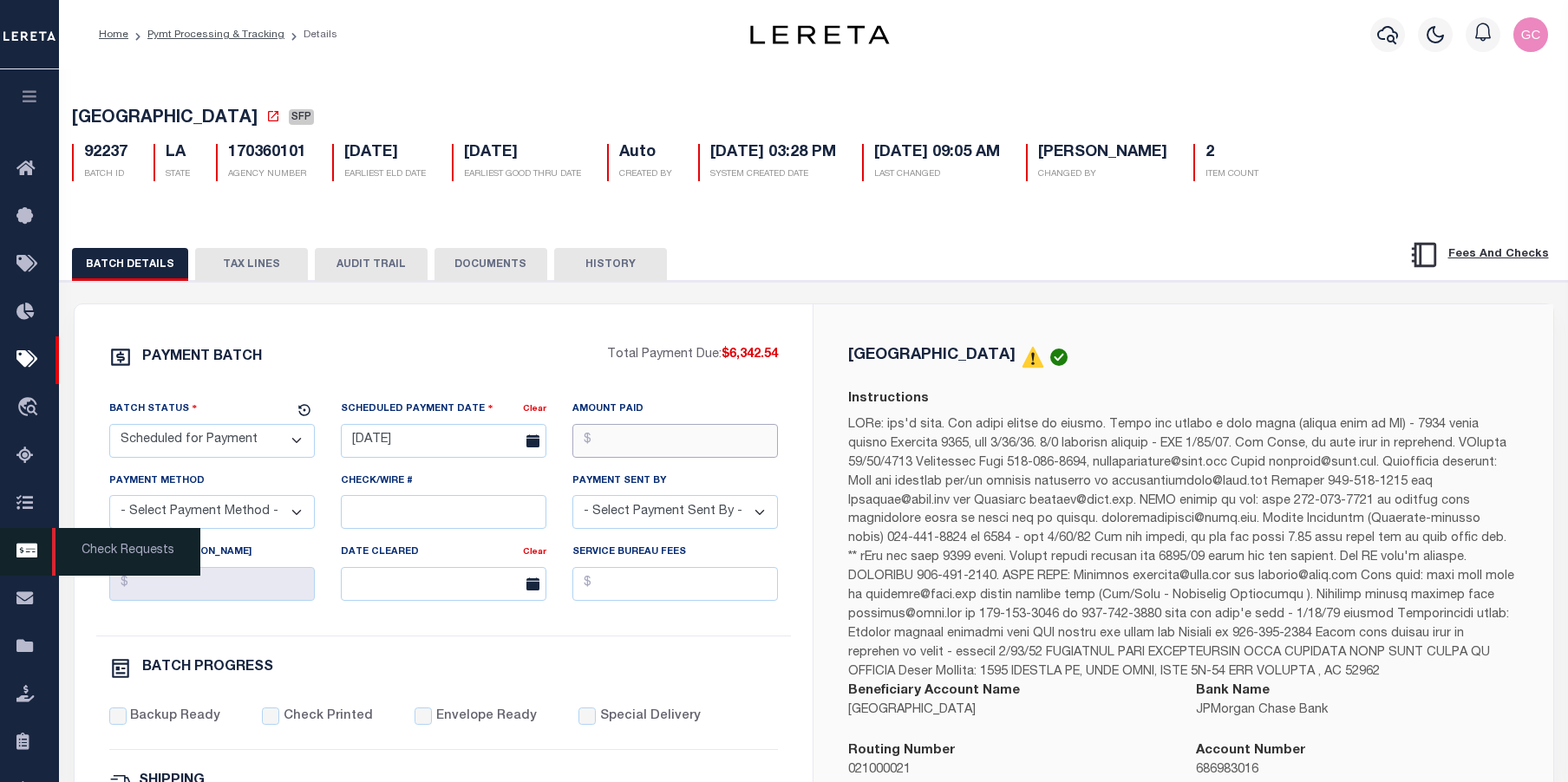
drag, startPoint x: 661, startPoint y: 440, endPoint x: 9, endPoint y: 570, distance: 664.8
click at [659, 437] on input "Amount Paid" at bounding box center [676, 441] width 206 height 34
type input "$6,342.54"
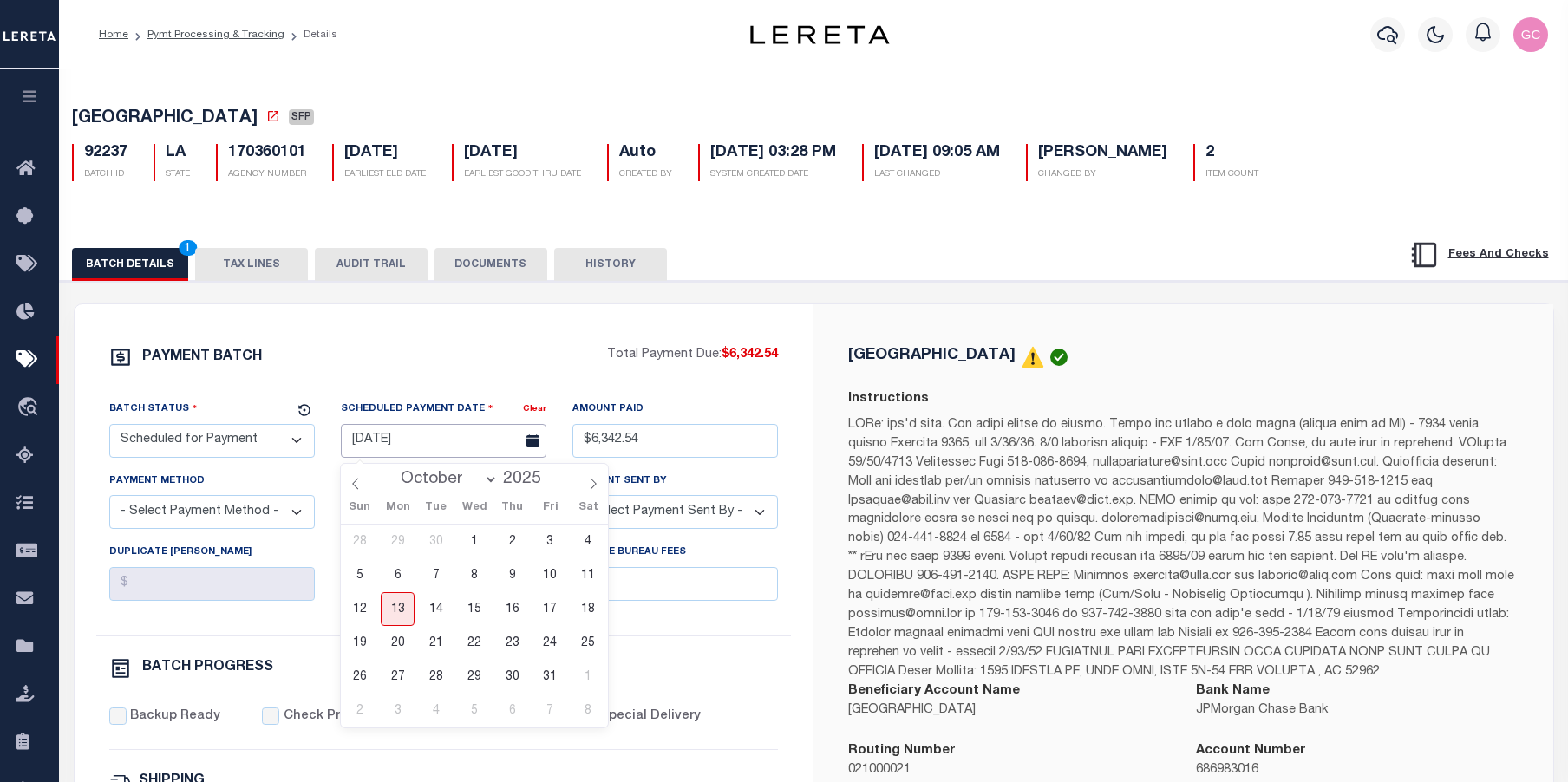
click at [420, 444] on input "02/20/2024" at bounding box center [444, 441] width 206 height 34
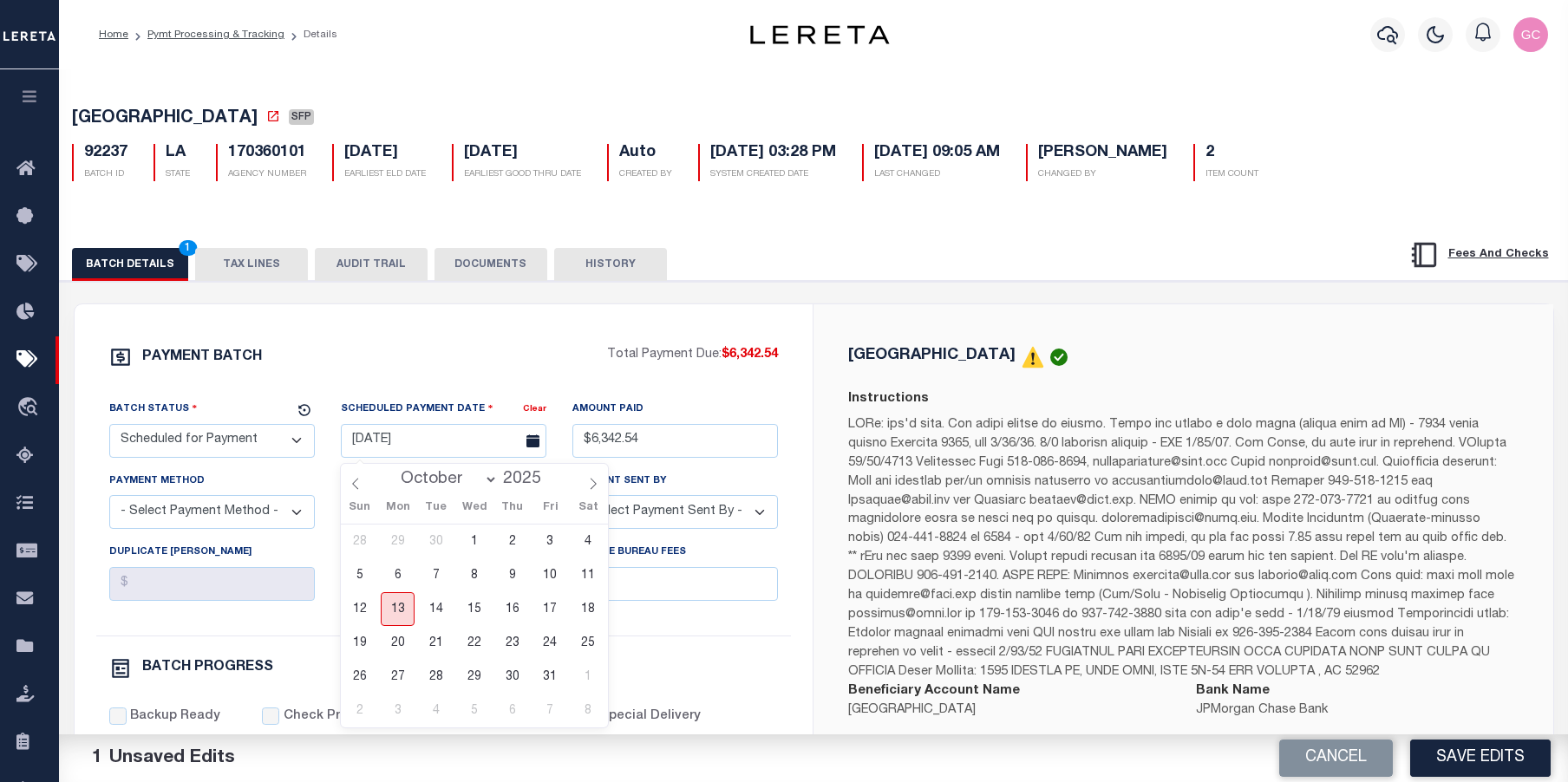
click at [408, 614] on span "13" at bounding box center [398, 609] width 34 height 34
type input "10/13/2025"
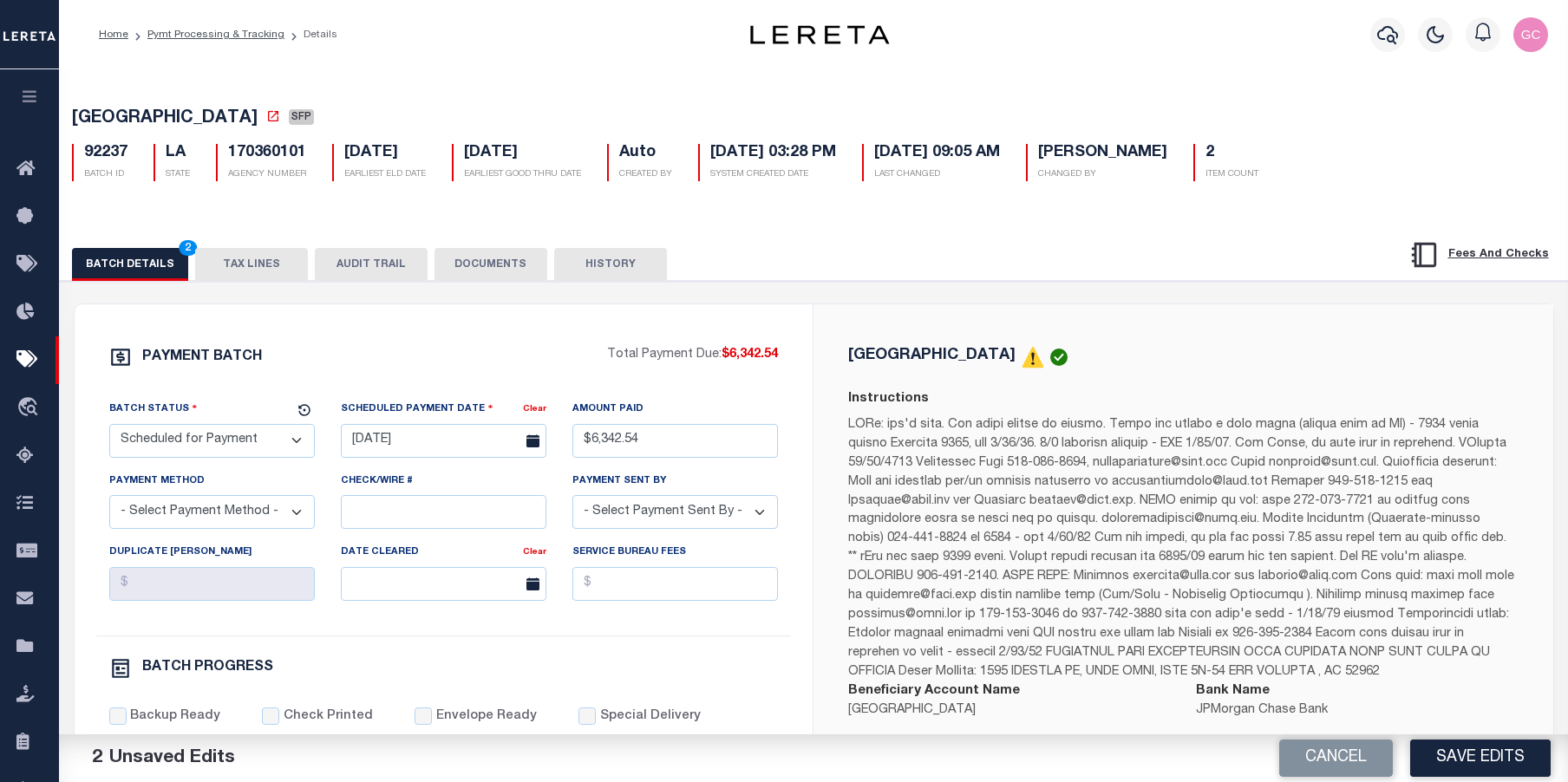
click at [756, 517] on select "- Select Payment Sent By - Aakash Patel Abdul Muzain Adams, Pamela S Adhikary R…" at bounding box center [676, 511] width 206 height 34
select select "Cole, Gloria"
click at [573, 500] on select "- Select Payment Sent By - Aakash Patel Abdul Muzain Adams, Pamela S Adhikary R…" at bounding box center [676, 511] width 206 height 34
click at [1491, 763] on button "Save Edits" at bounding box center [1481, 758] width 141 height 37
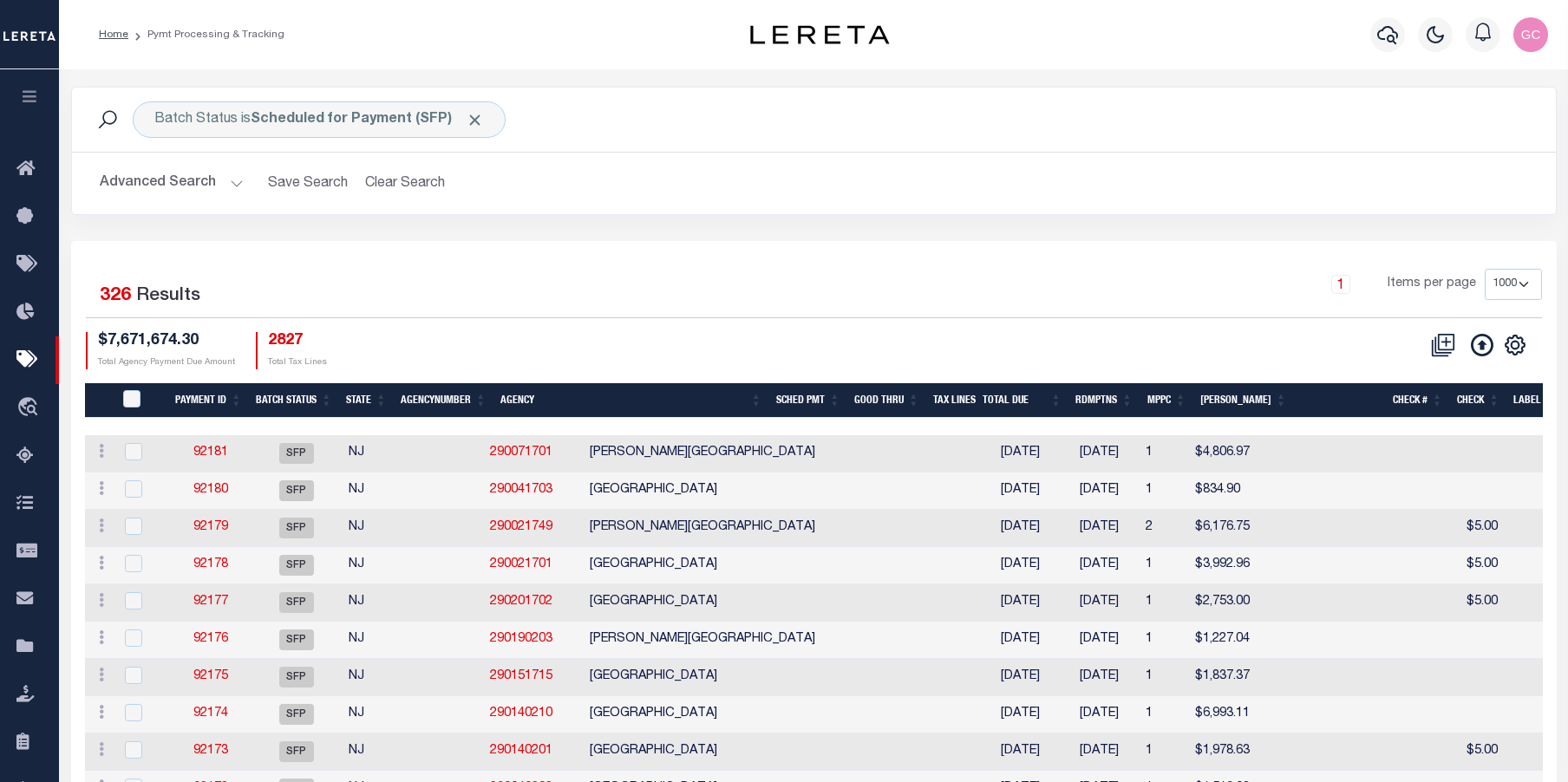
click at [1451, 146] on div "Batch Status is Scheduled for Payment (SFP) Search" at bounding box center [815, 120] width 1485 height 64
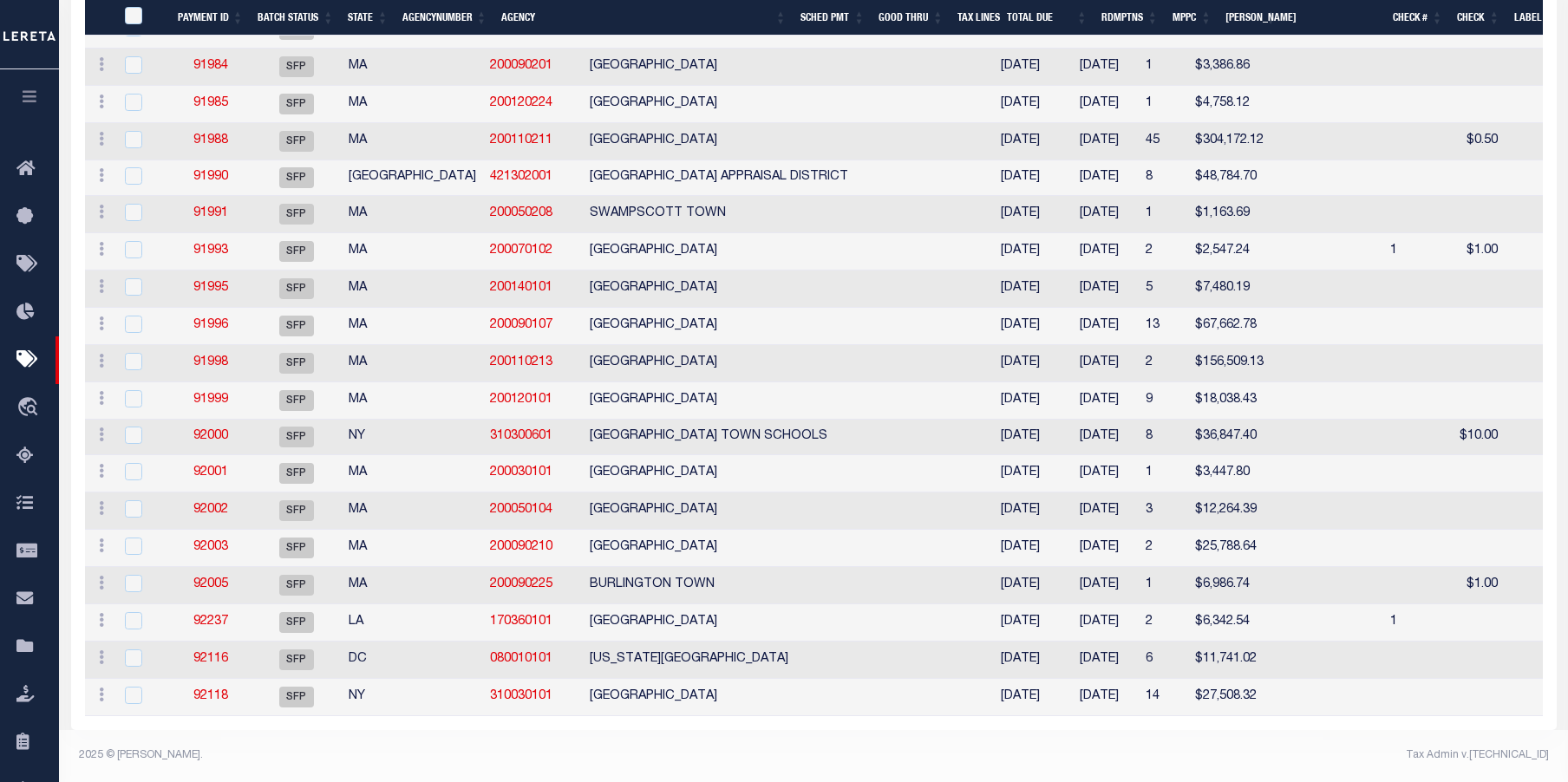
scroll to position [11873, 0]
click at [203, 616] on link "92237" at bounding box center [210, 622] width 34 height 12
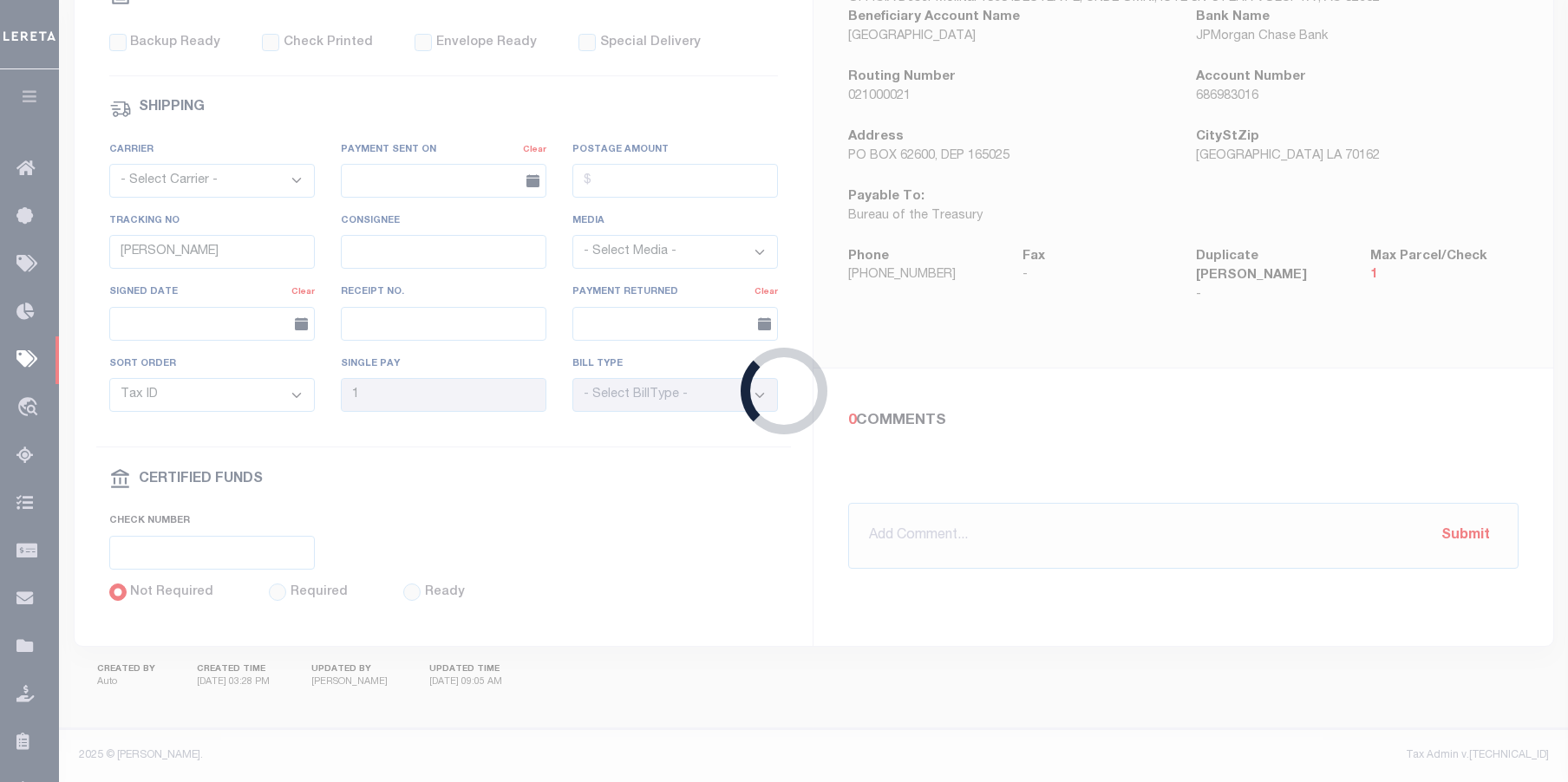
type input "$6,342.54"
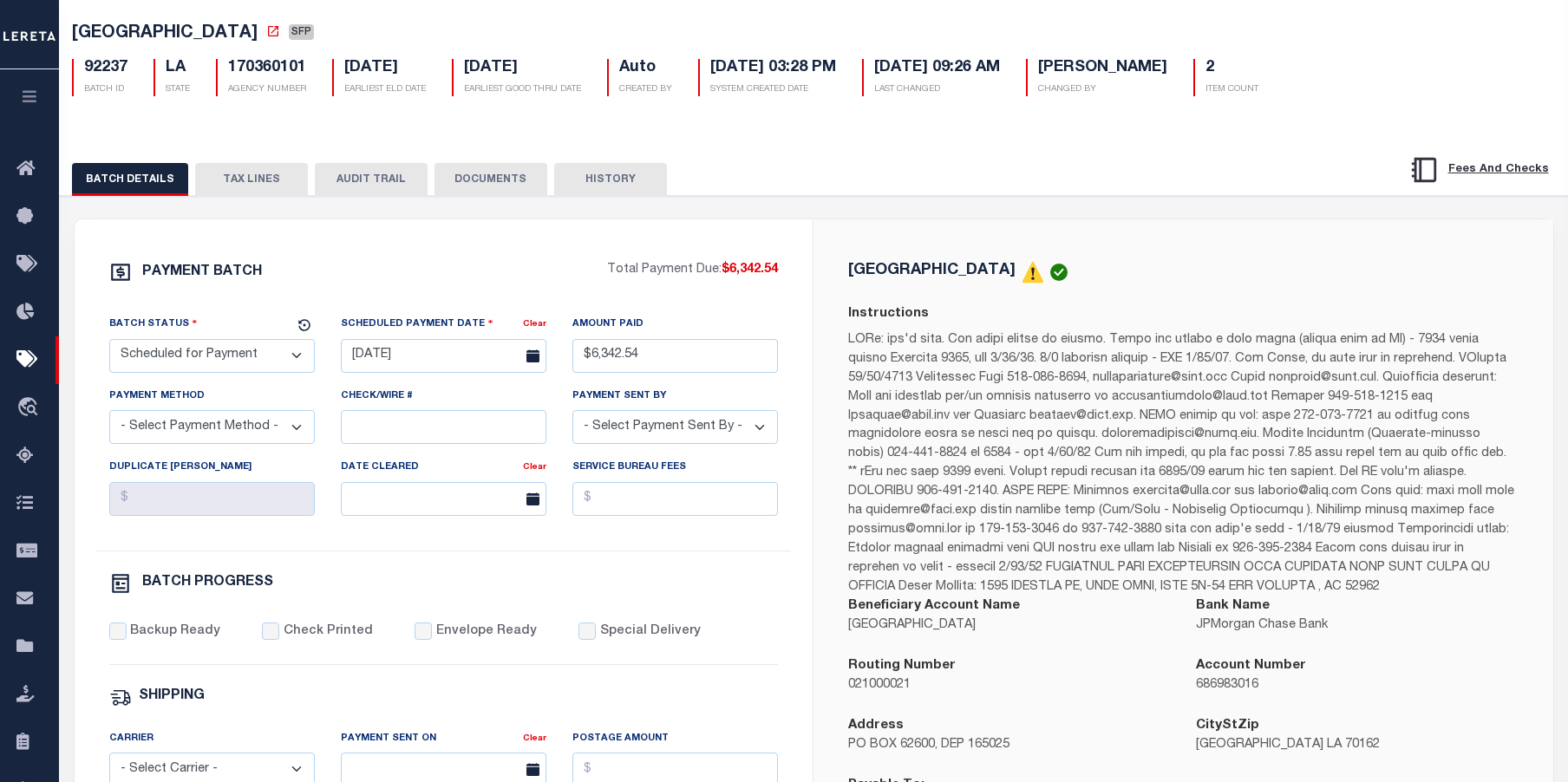
scroll to position [173, 0]
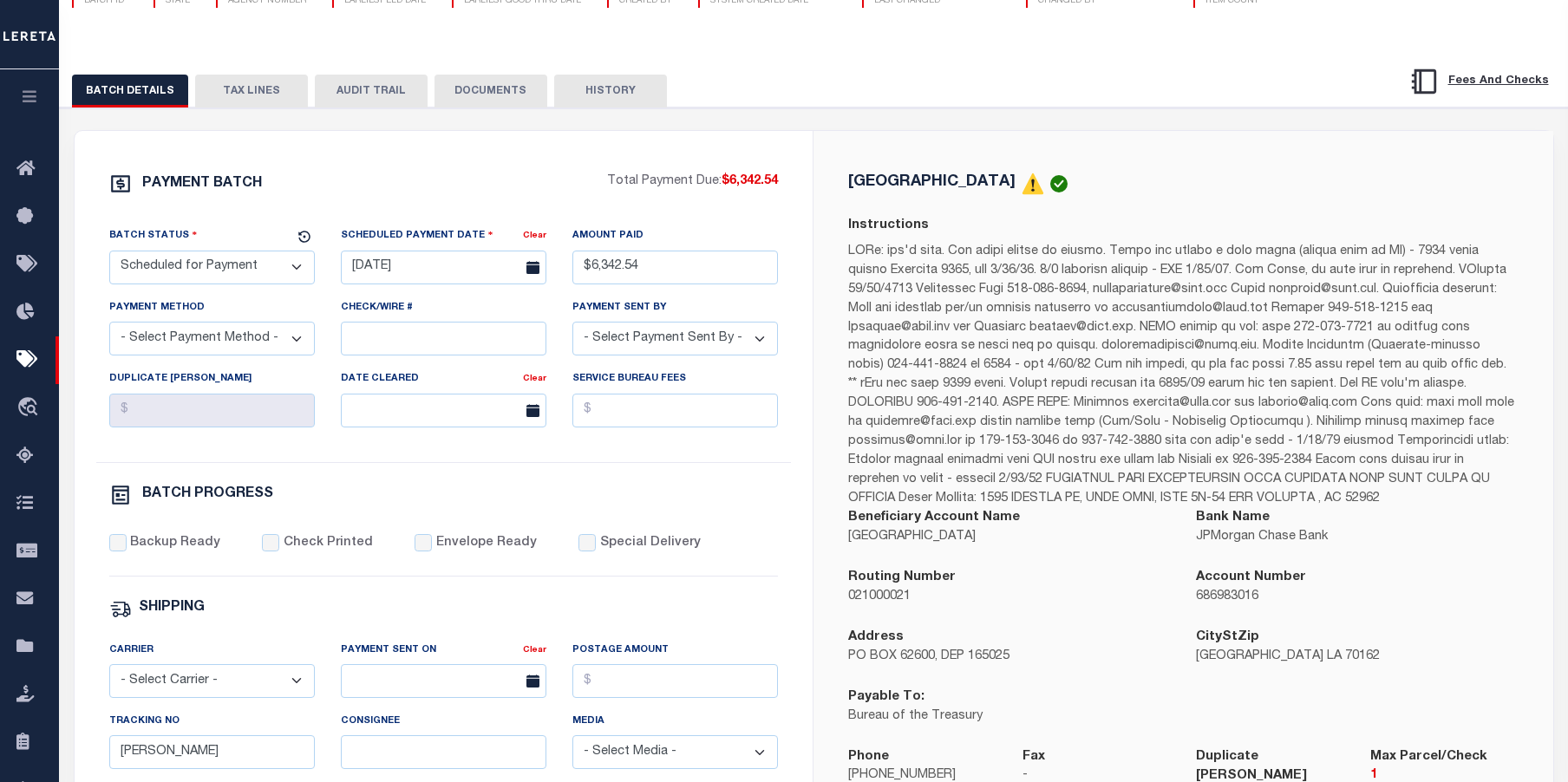
click at [305, 155] on div "PAYMENT BATCH Total Payment Due: $6,342.54 Batch Status" at bounding box center [443, 637] width 739 height 1015
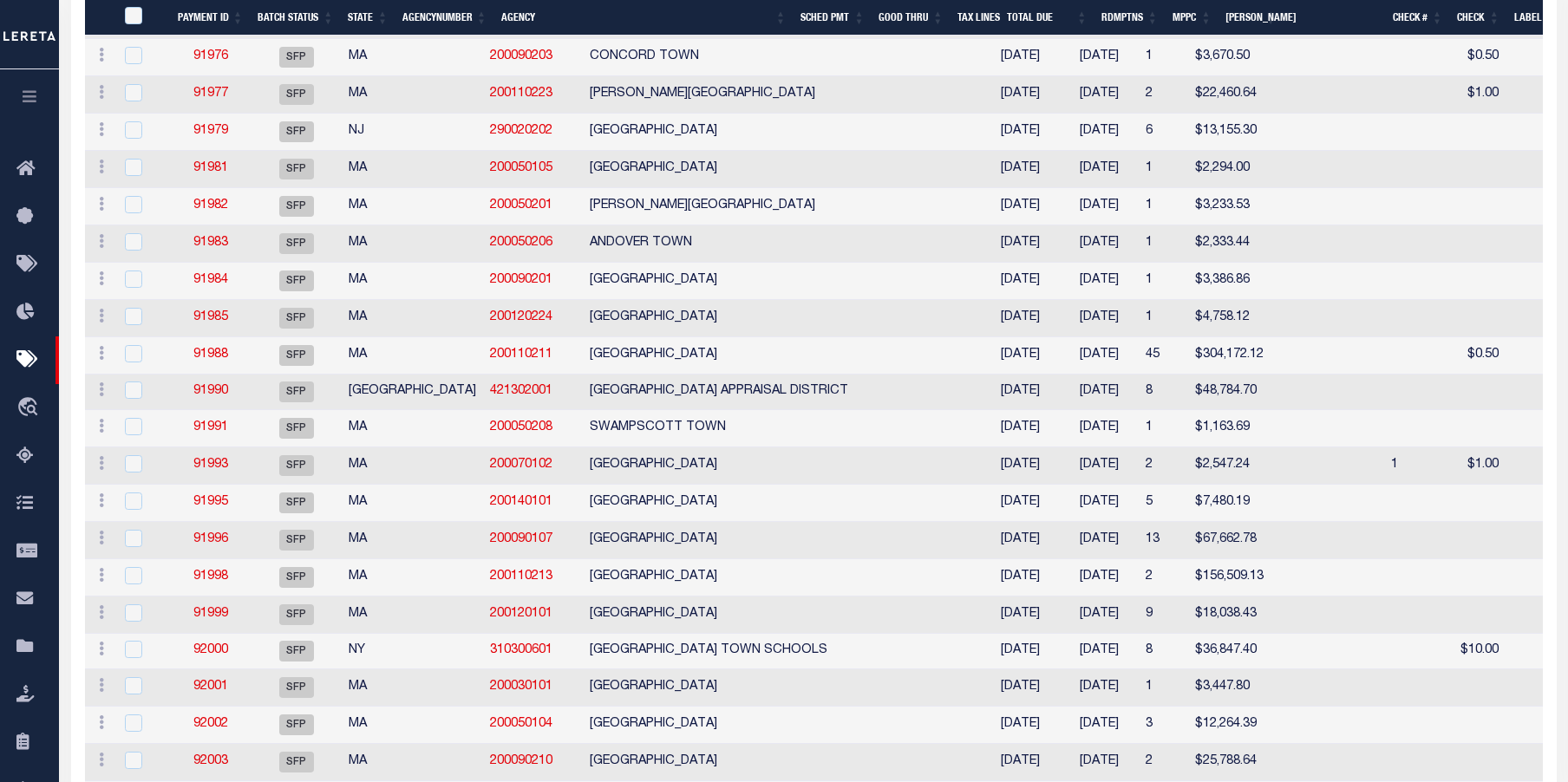
scroll to position [11722, 0]
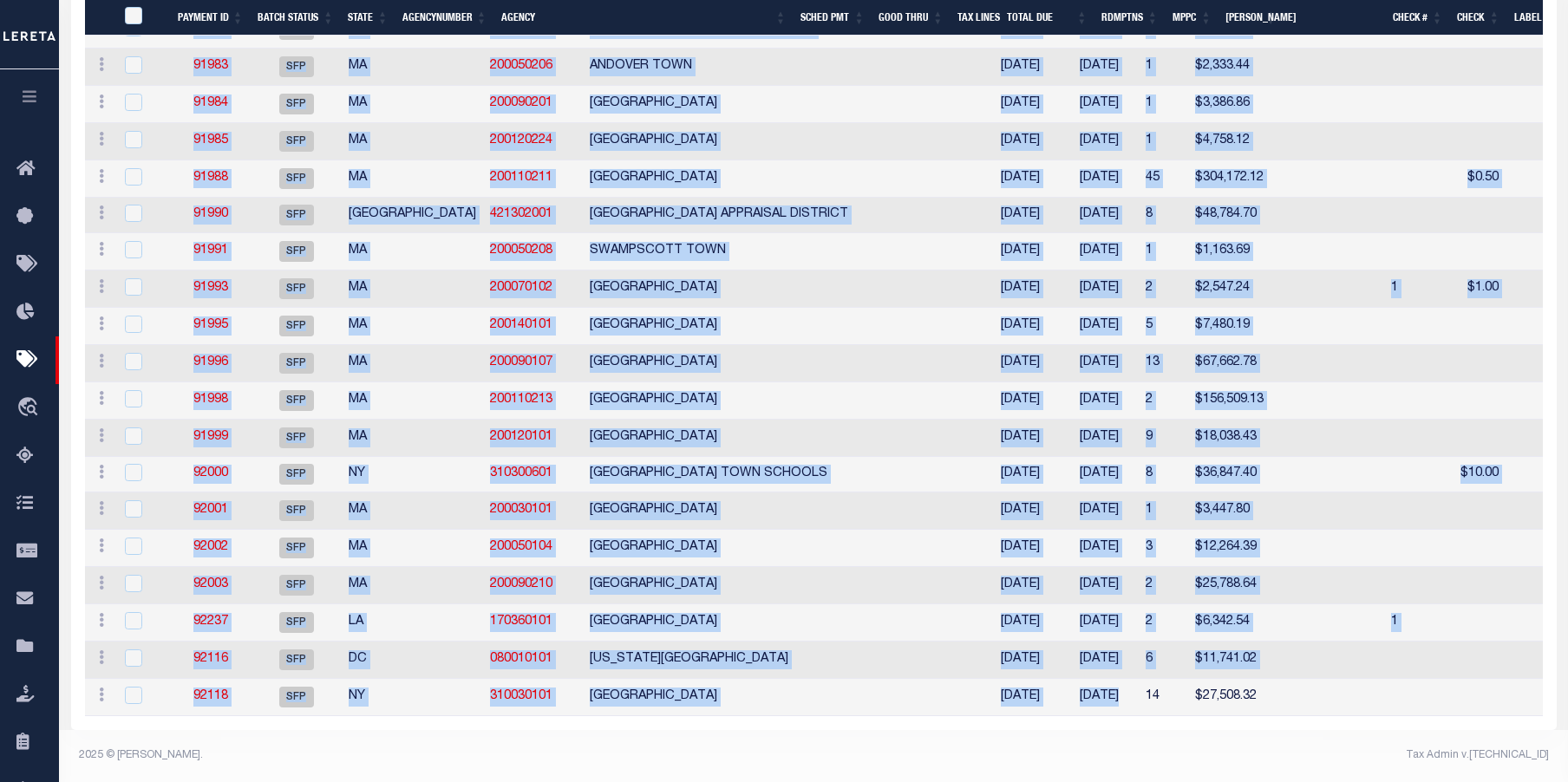
drag, startPoint x: 917, startPoint y: 703, endPoint x: 1167, endPoint y: 711, distance: 250.1
click at [838, 757] on div "Tax Admin v.[TECHNICAL_ID]" at bounding box center [1188, 755] width 723 height 16
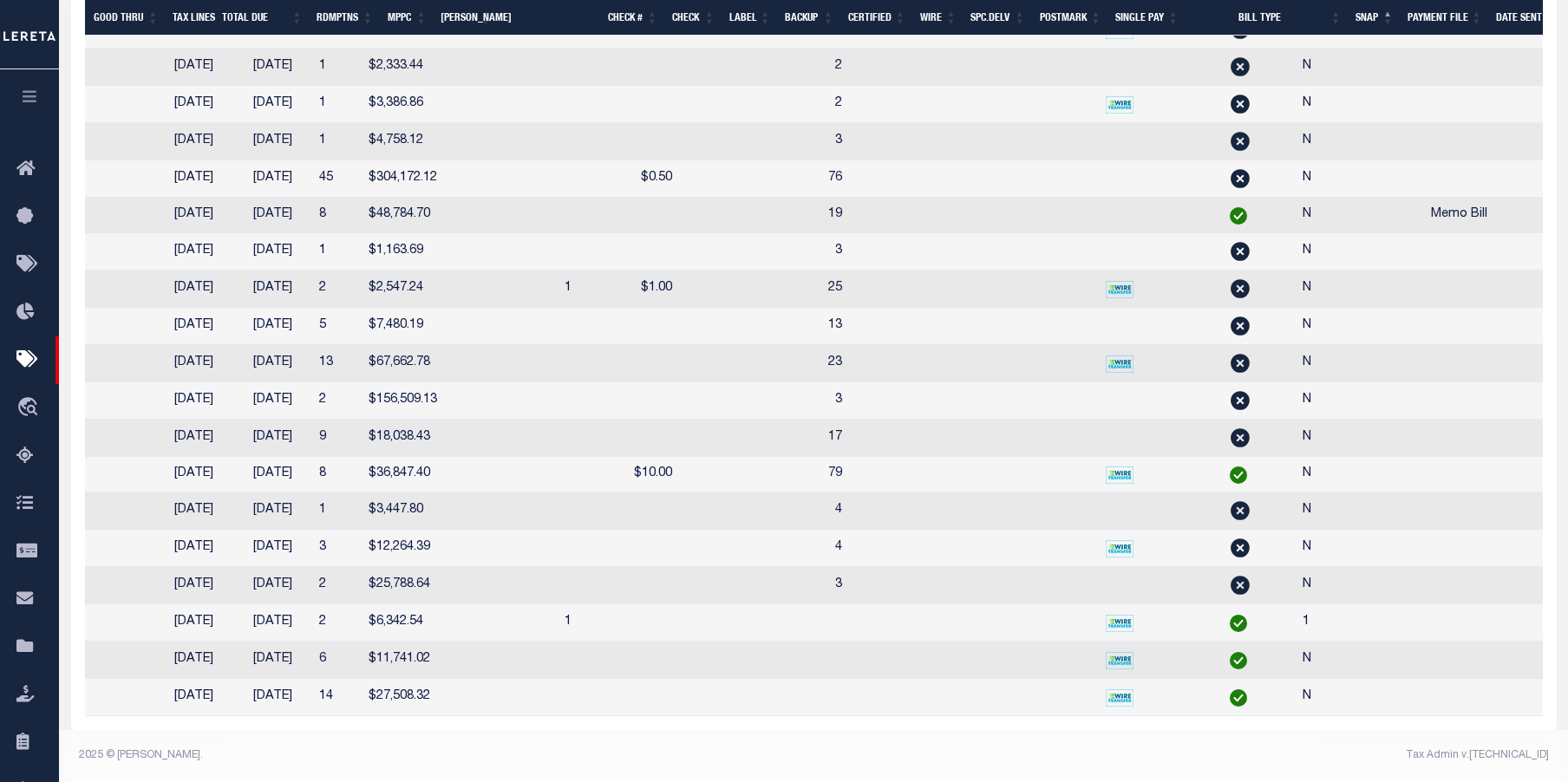
scroll to position [0, 827]
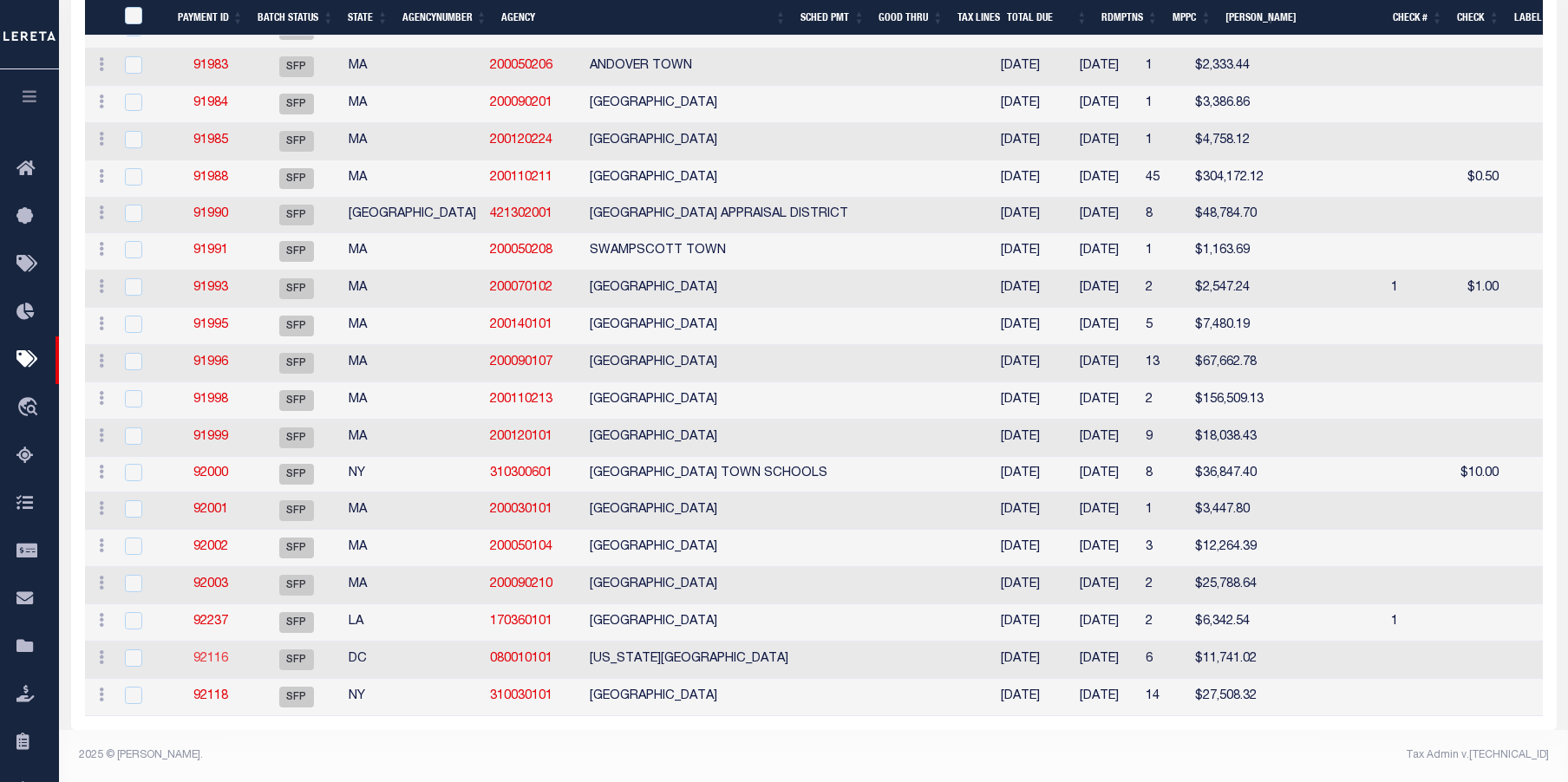
click at [217, 653] on link "92116" at bounding box center [210, 659] width 34 height 12
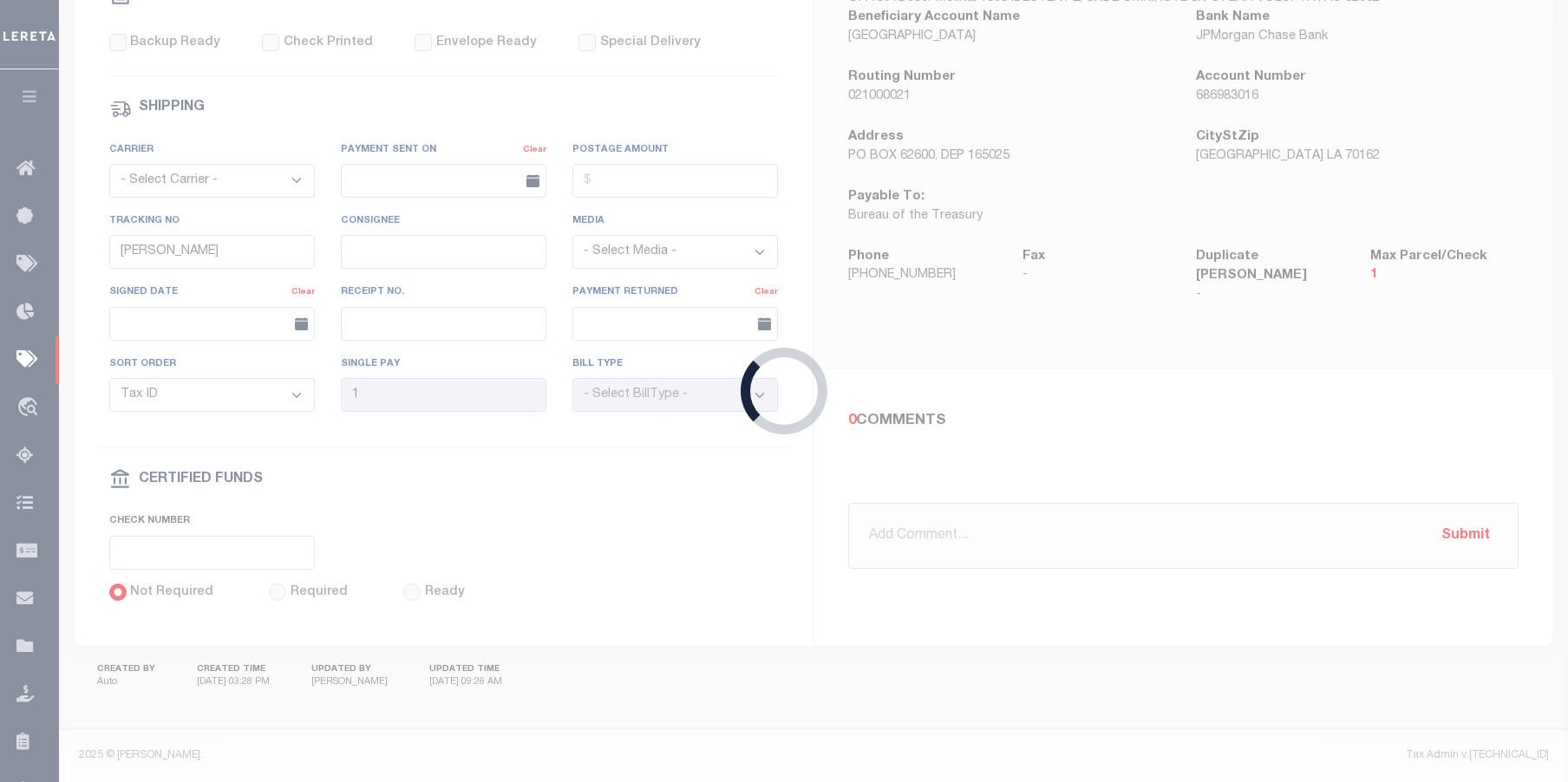
type input "03/21/2025"
select select
type input "N"
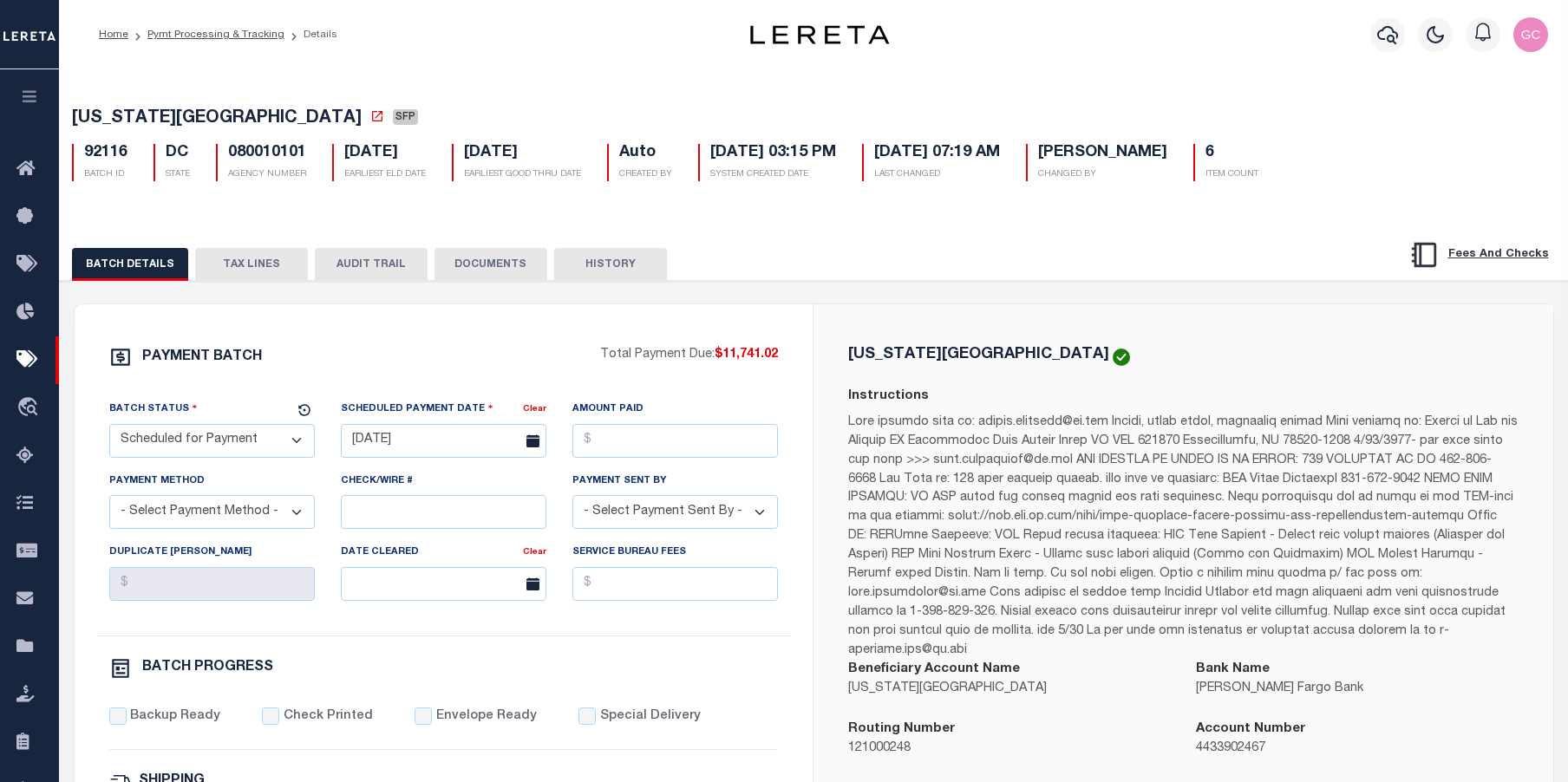
drag, startPoint x: 238, startPoint y: 270, endPoint x: 433, endPoint y: 279, distance: 195.2
click at [239, 267] on button "TAX LINES" at bounding box center [252, 265] width 113 height 33
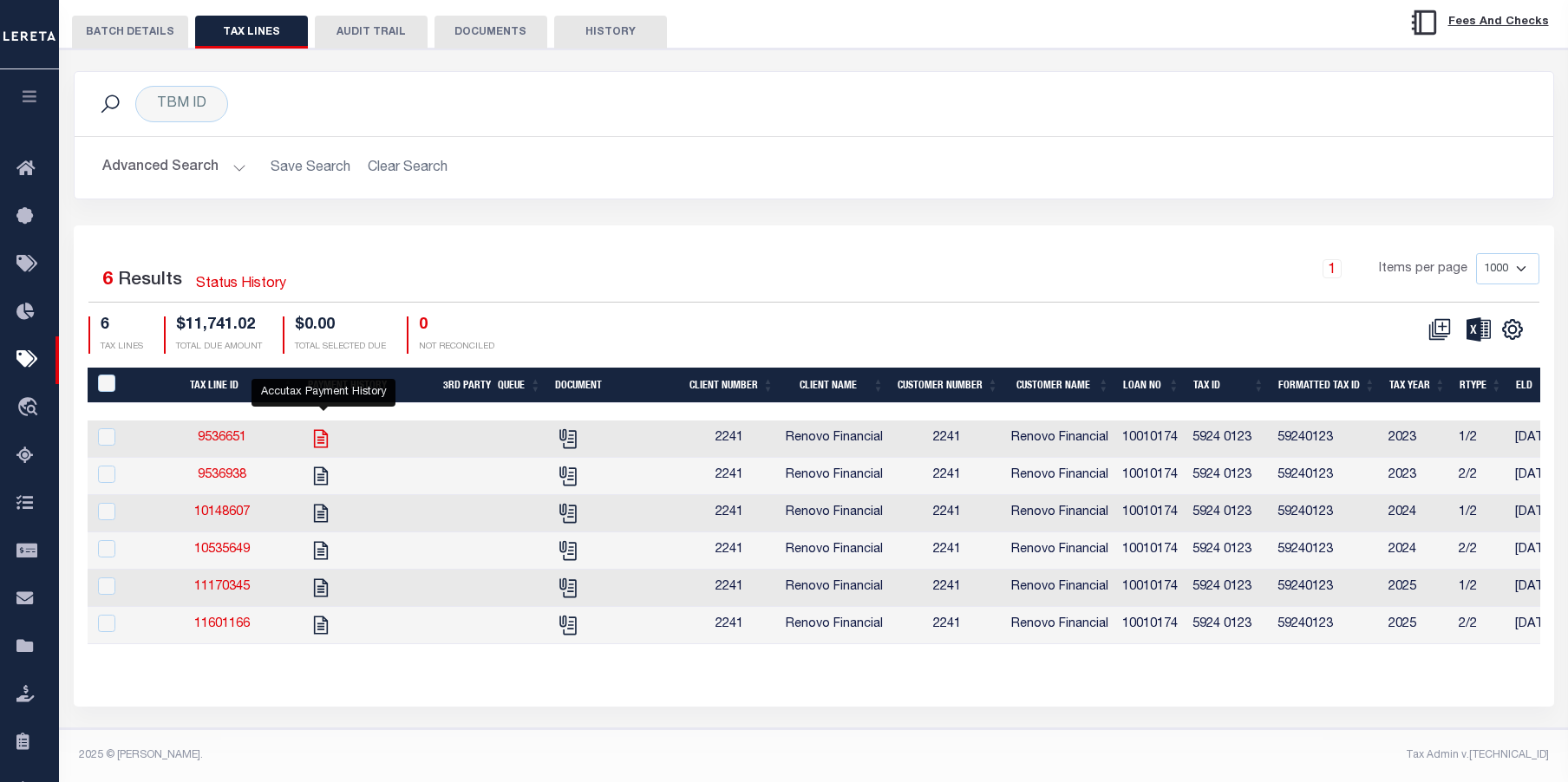
click at [328, 427] on icon "" at bounding box center [321, 438] width 22 height 22
checkbox input "true"
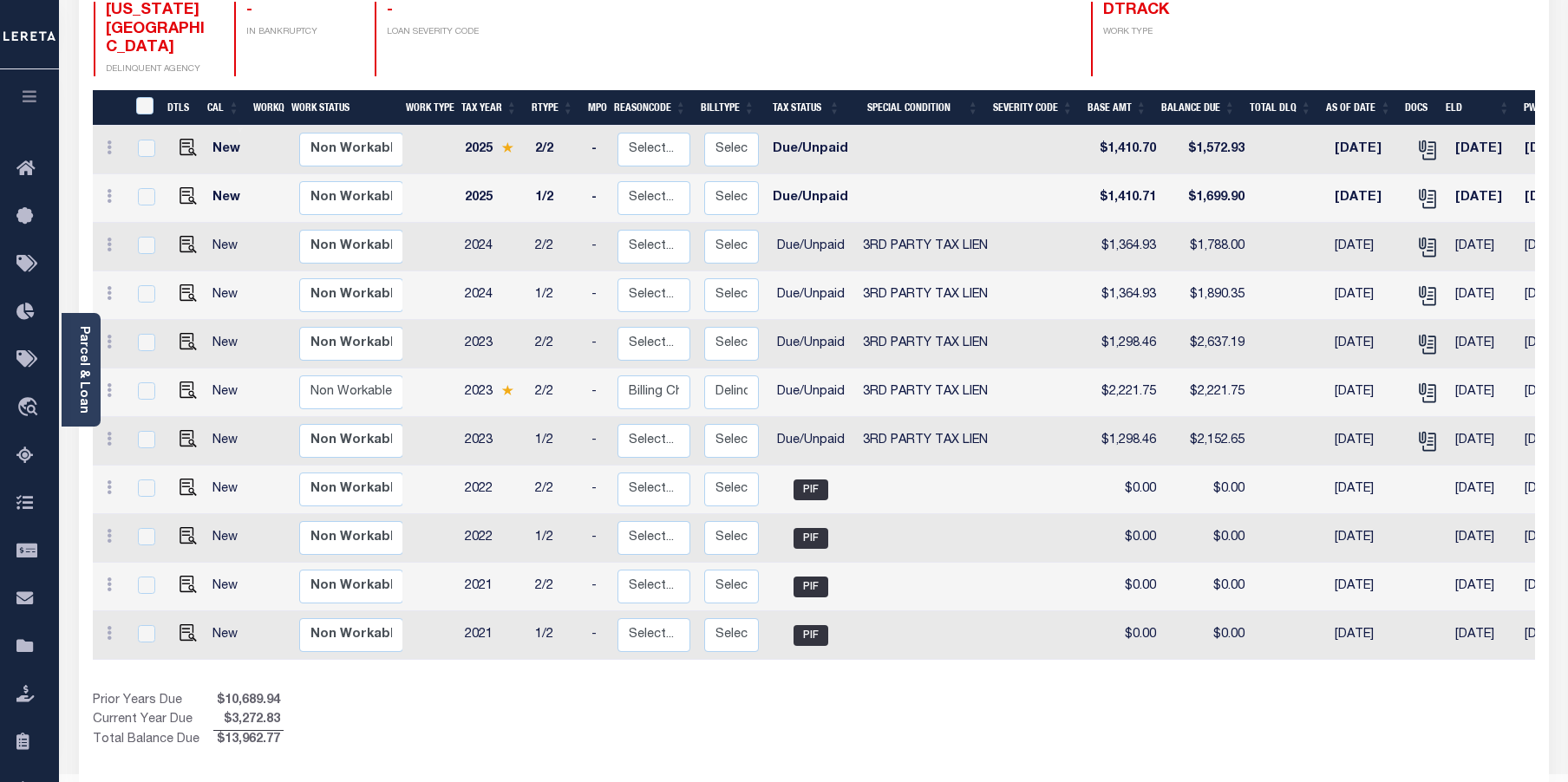
scroll to position [0, 295]
